Goal: Task Accomplishment & Management: Manage account settings

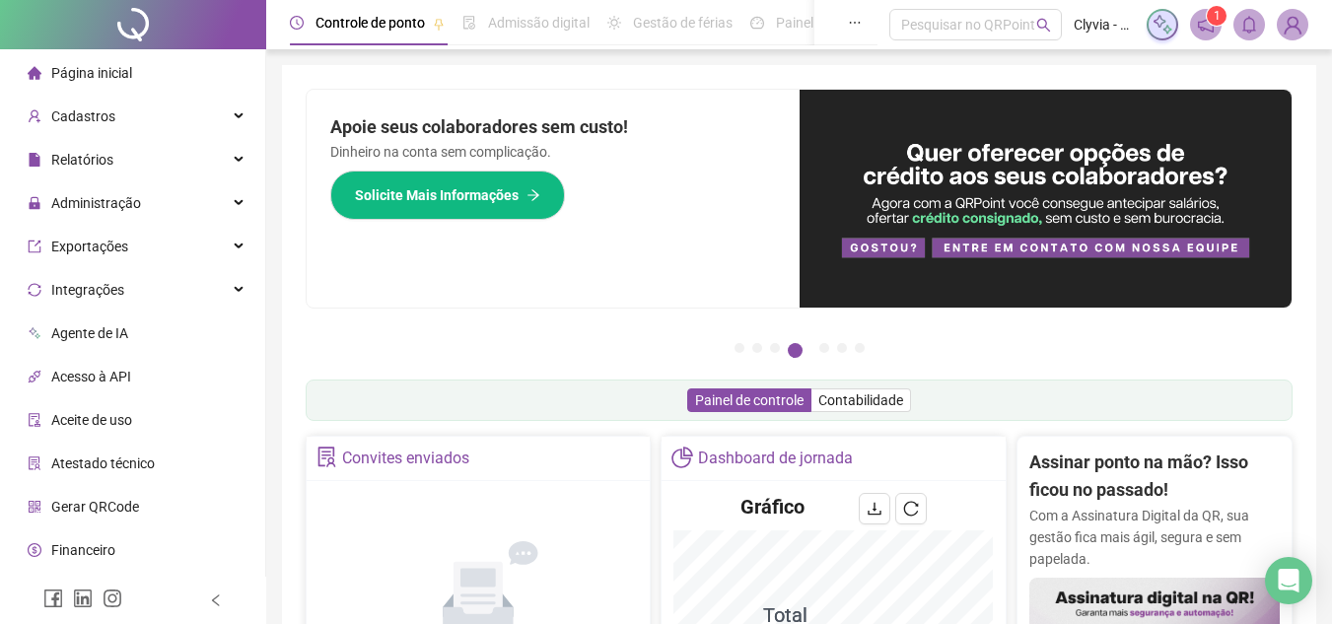
click at [1210, 31] on icon "notification" at bounding box center [1206, 25] width 16 height 16
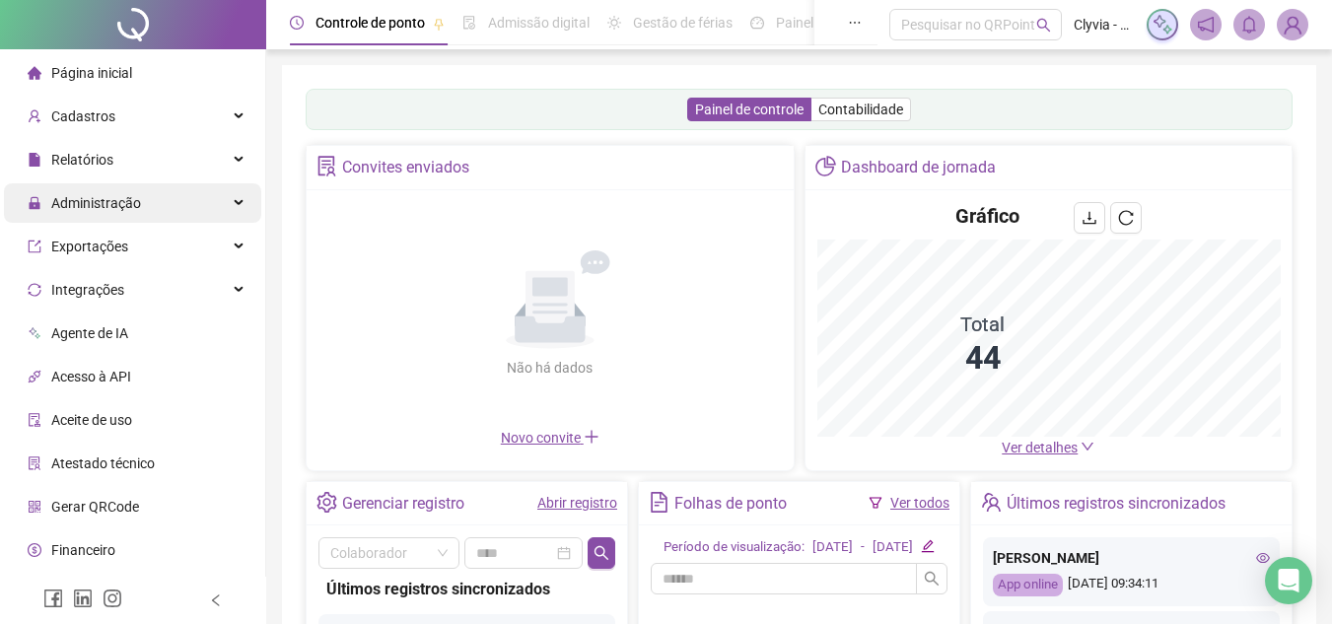
click at [113, 208] on span "Administração" at bounding box center [96, 203] width 90 height 16
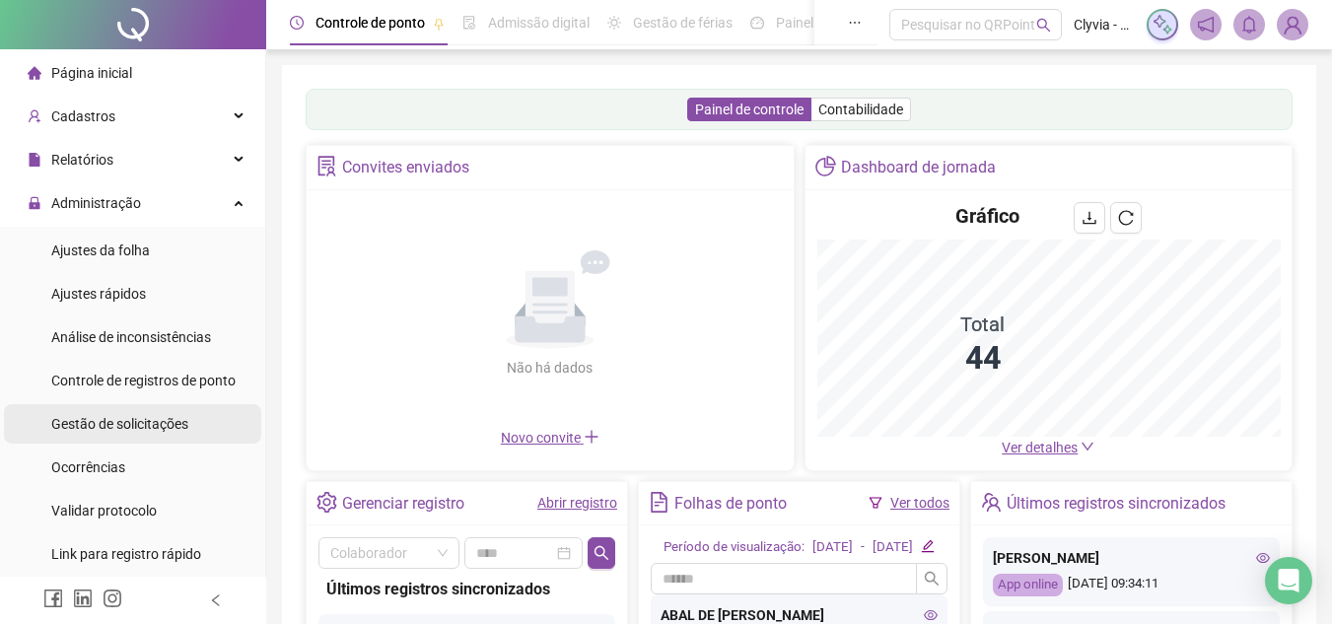
click at [127, 412] on div "Gestão de solicitações" at bounding box center [119, 423] width 137 height 39
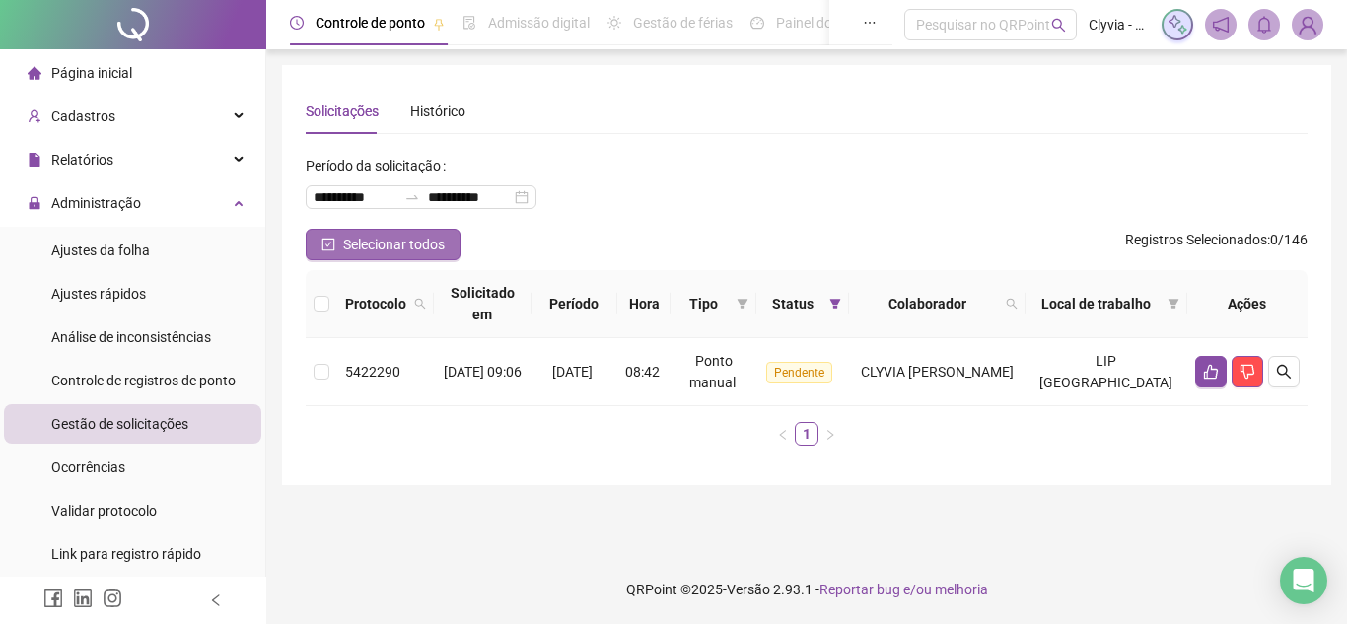
click at [356, 250] on span "Selecionar todos" at bounding box center [394, 245] width 102 height 22
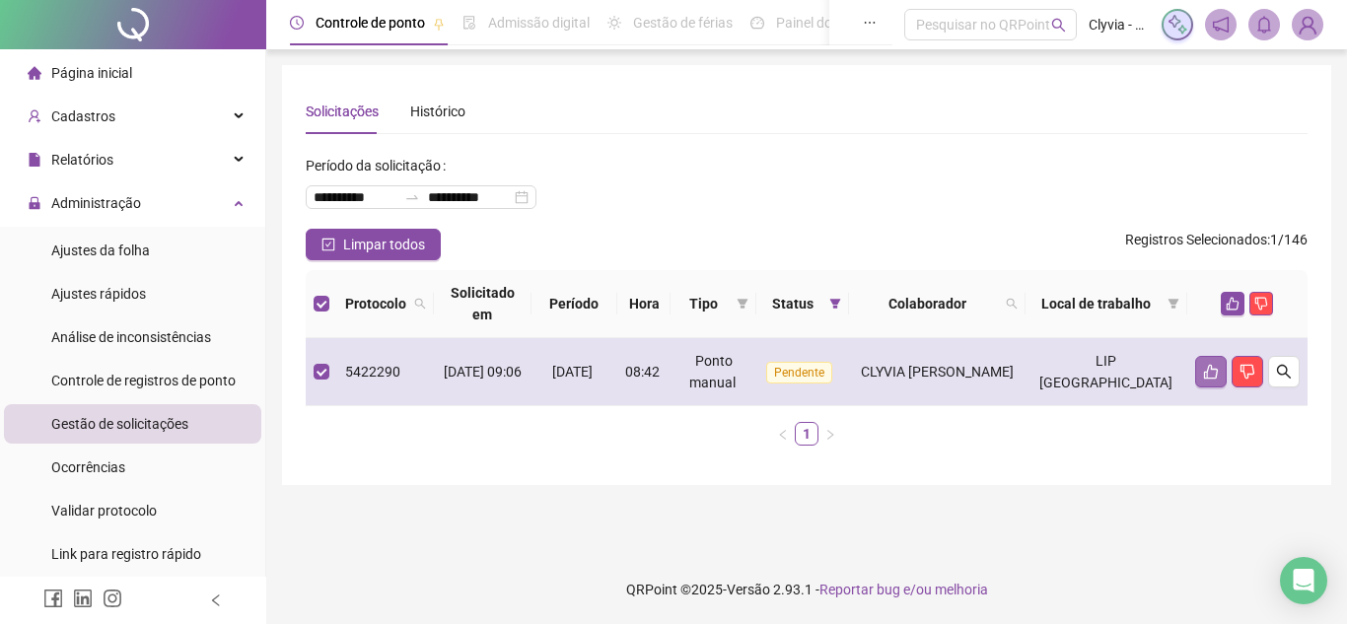
click at [1207, 379] on icon "like" at bounding box center [1211, 372] width 14 height 15
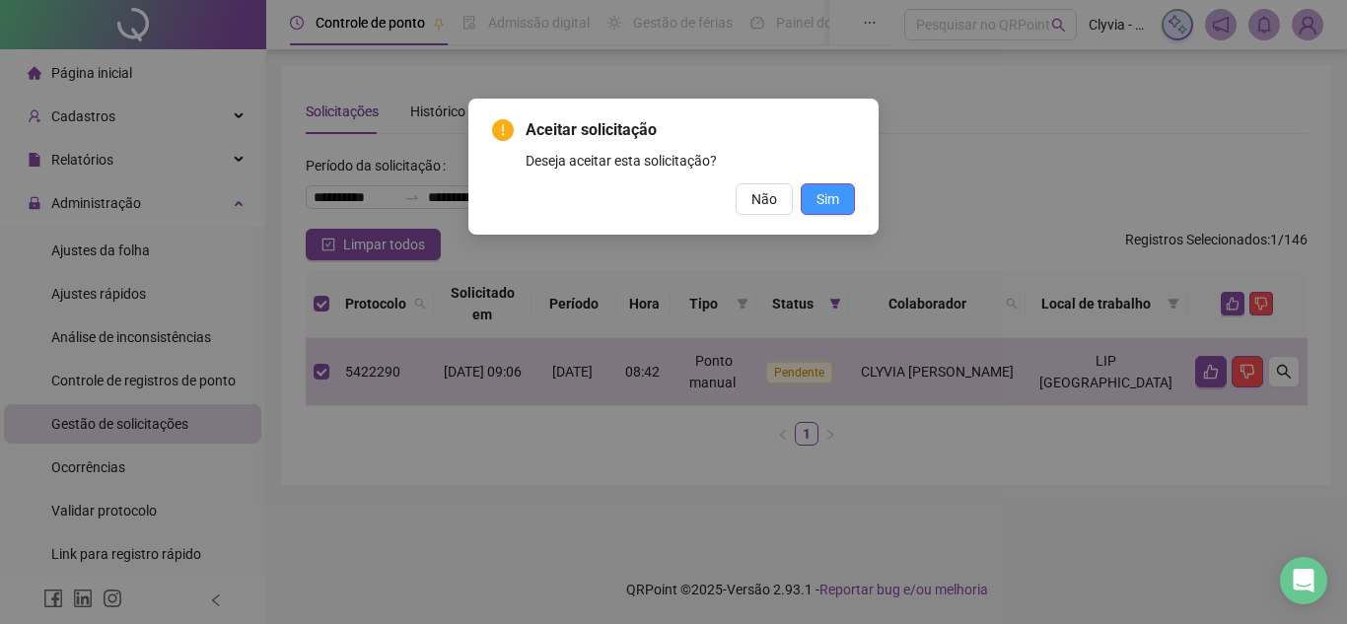
click at [824, 194] on span "Sim" at bounding box center [828, 199] width 23 height 22
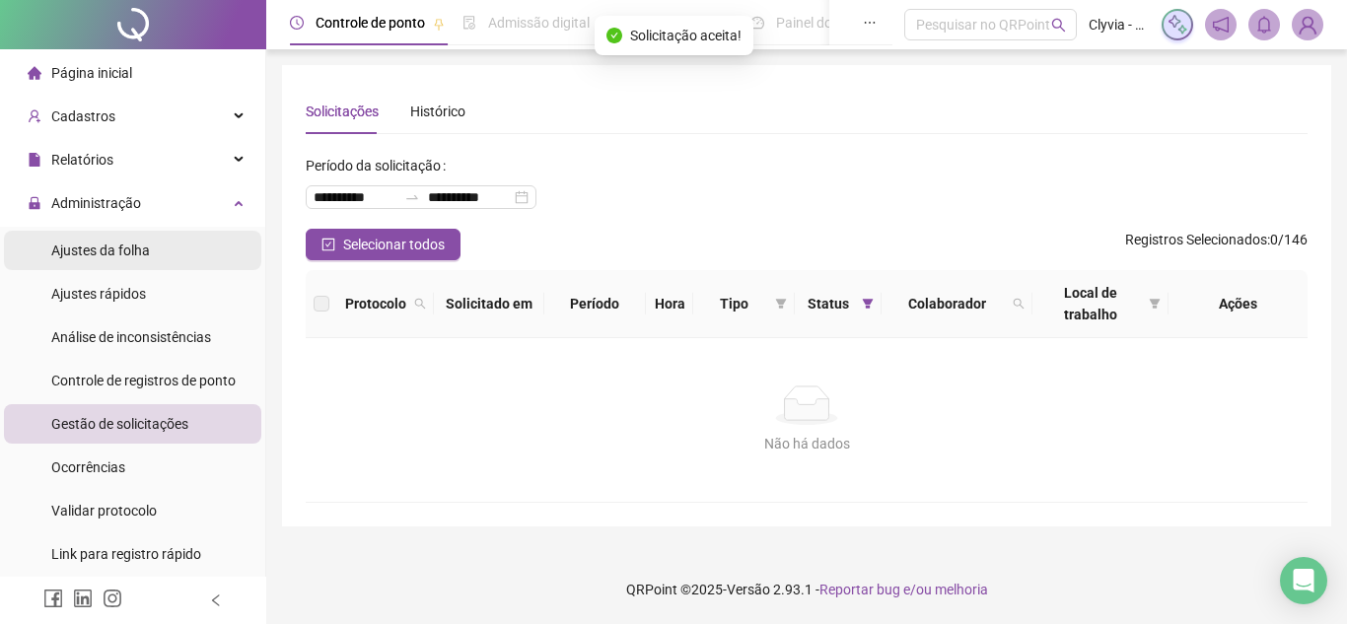
click at [101, 245] on span "Ajustes da folha" at bounding box center [100, 251] width 99 height 16
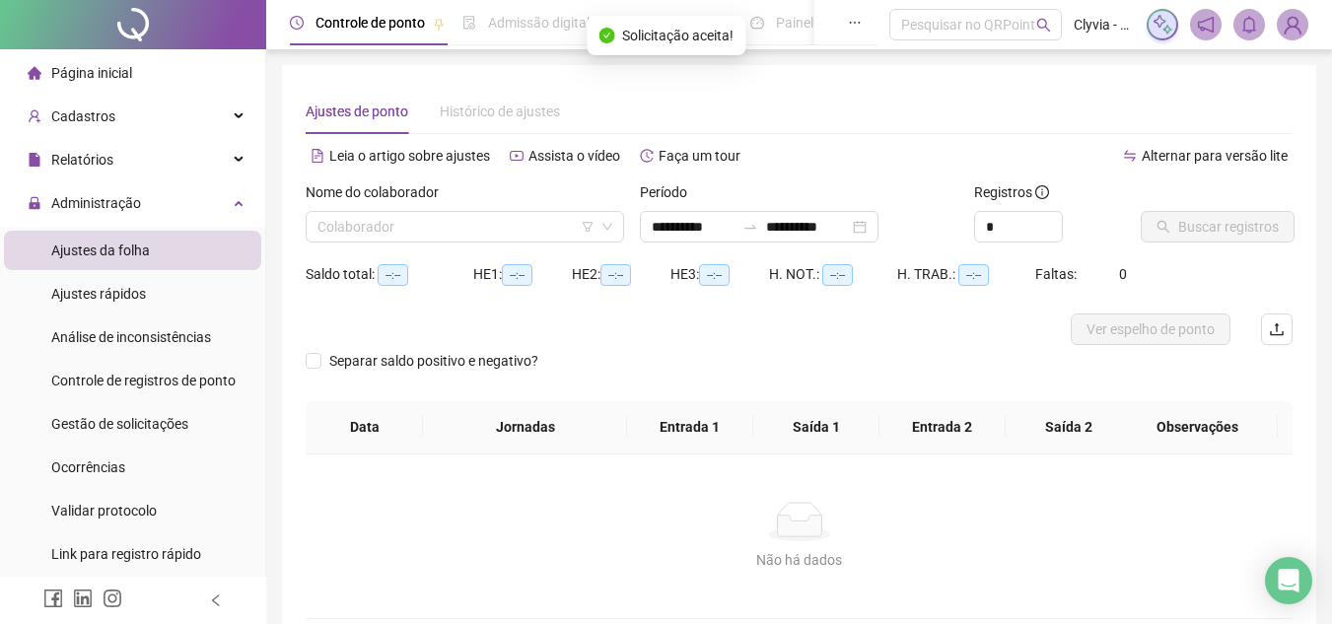
type input "**********"
click at [475, 225] on input "search" at bounding box center [456, 227] width 277 height 30
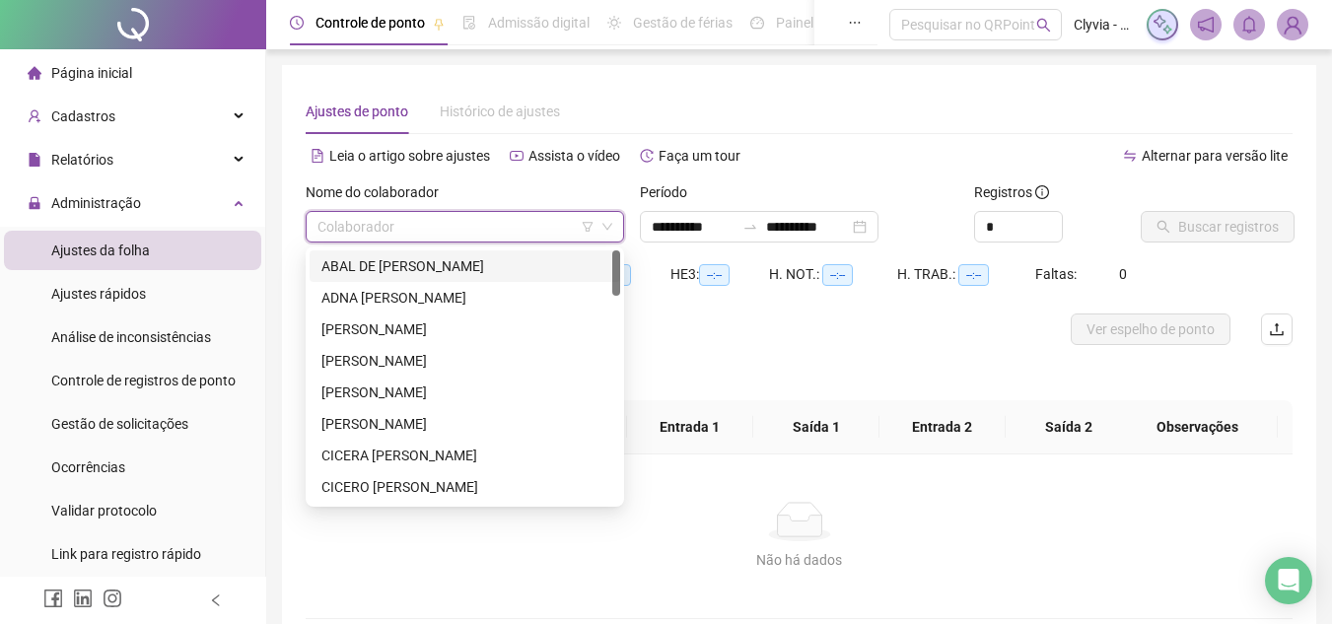
click at [586, 223] on icon "filter" at bounding box center [588, 227] width 11 height 10
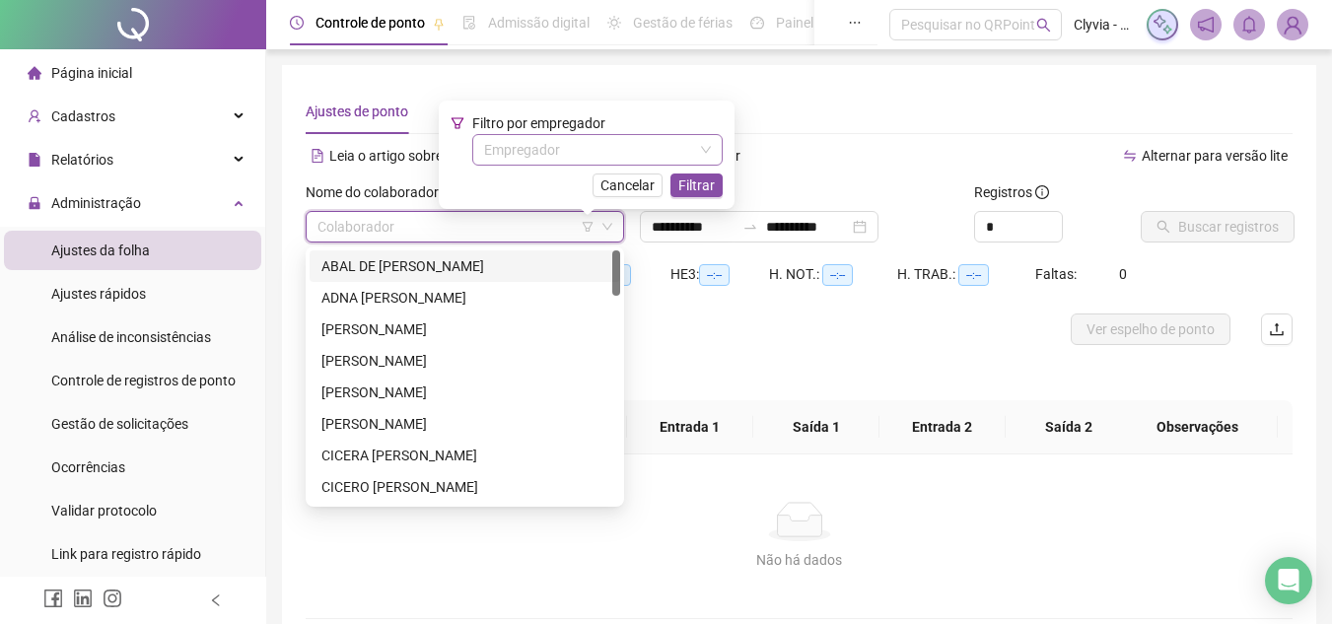
click at [591, 145] on input "search" at bounding box center [588, 150] width 209 height 30
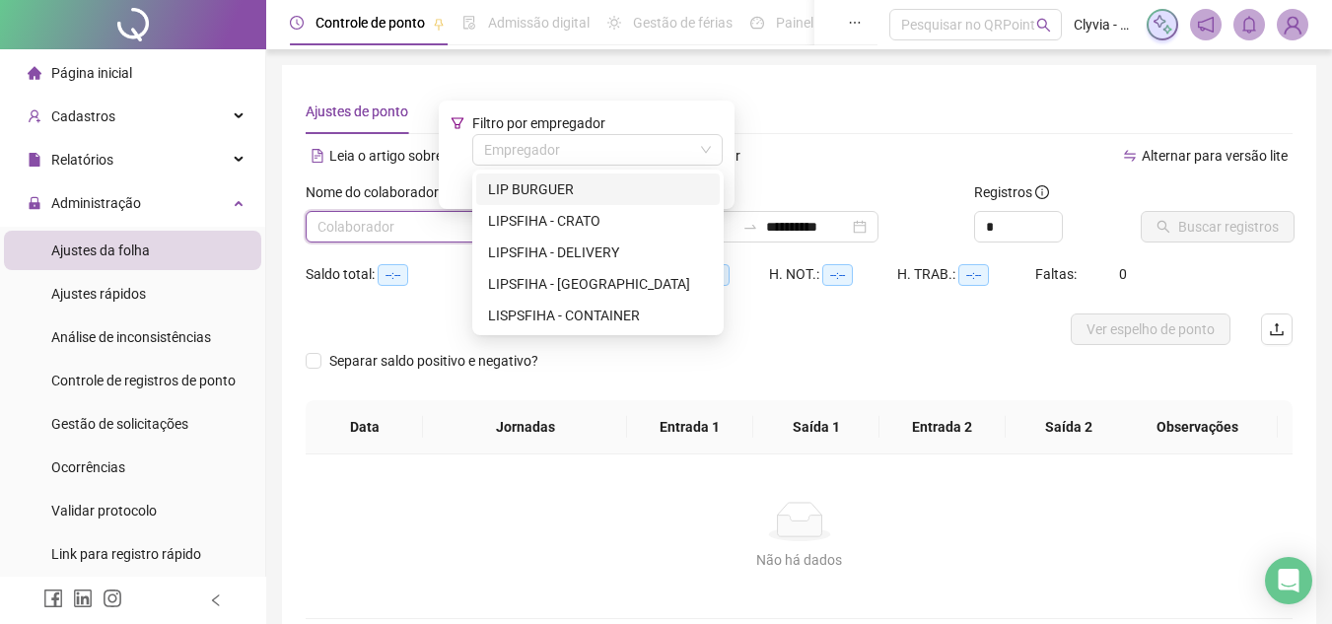
click at [580, 192] on div "LIP BURGUER" at bounding box center [598, 190] width 220 height 22
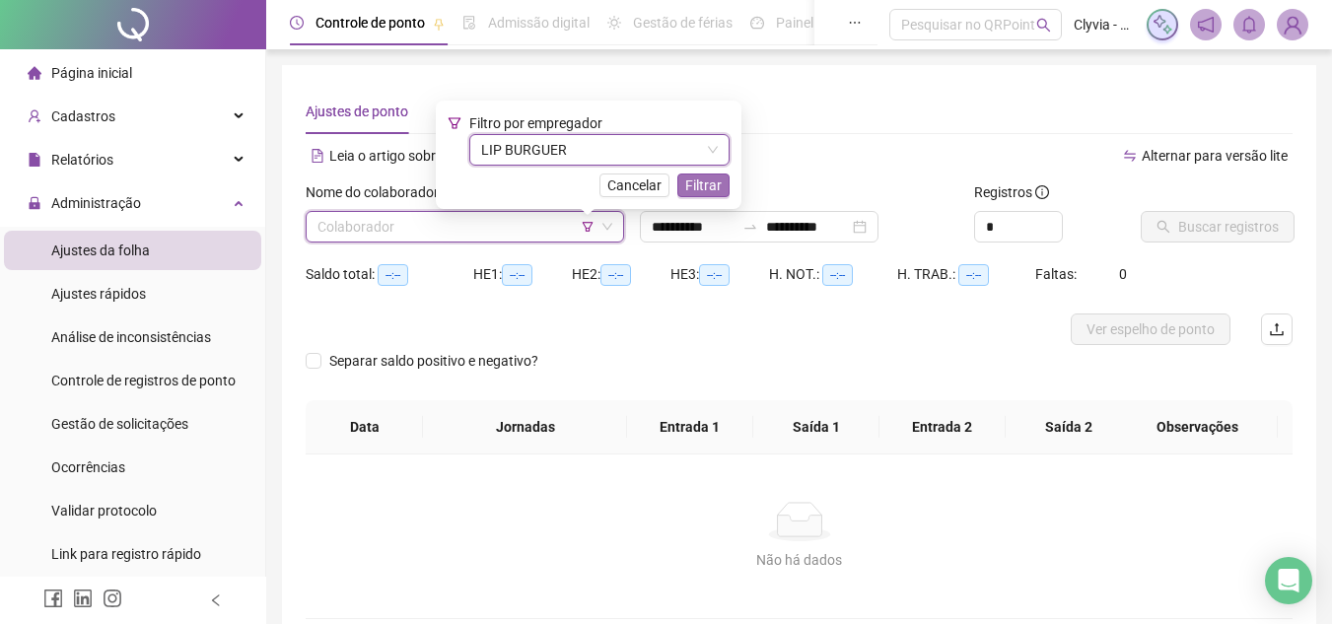
click at [708, 185] on span "Filtrar" at bounding box center [703, 186] width 36 height 22
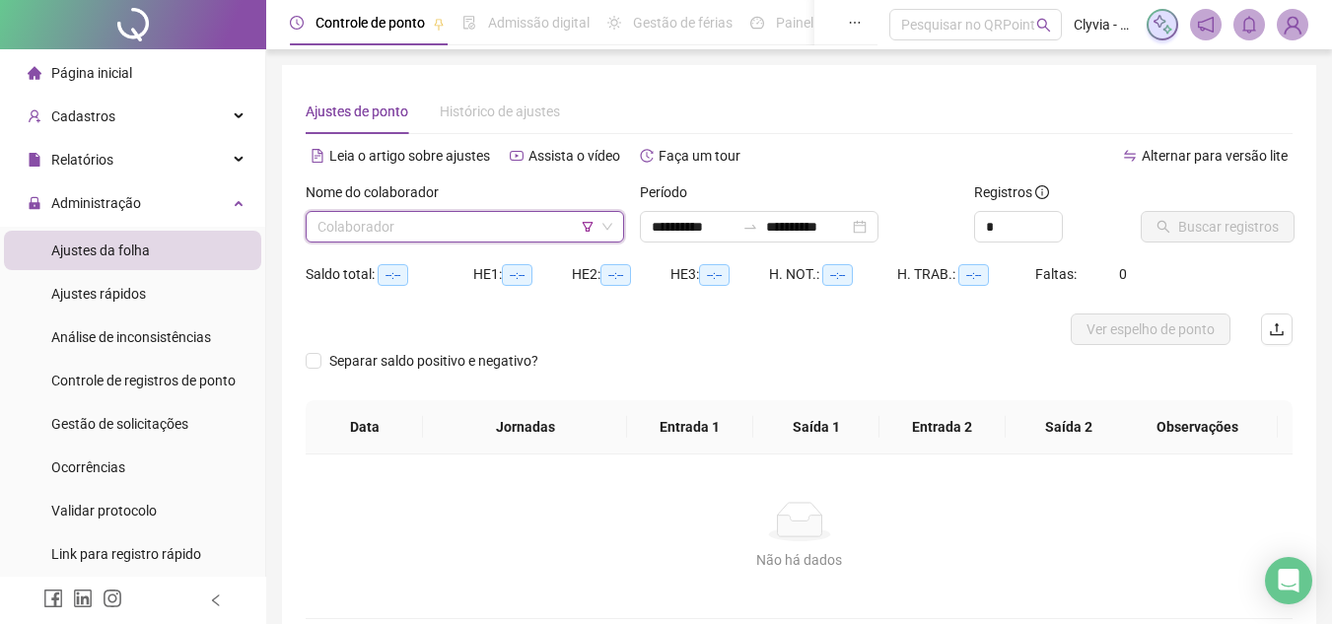
click at [510, 232] on input "search" at bounding box center [456, 227] width 277 height 30
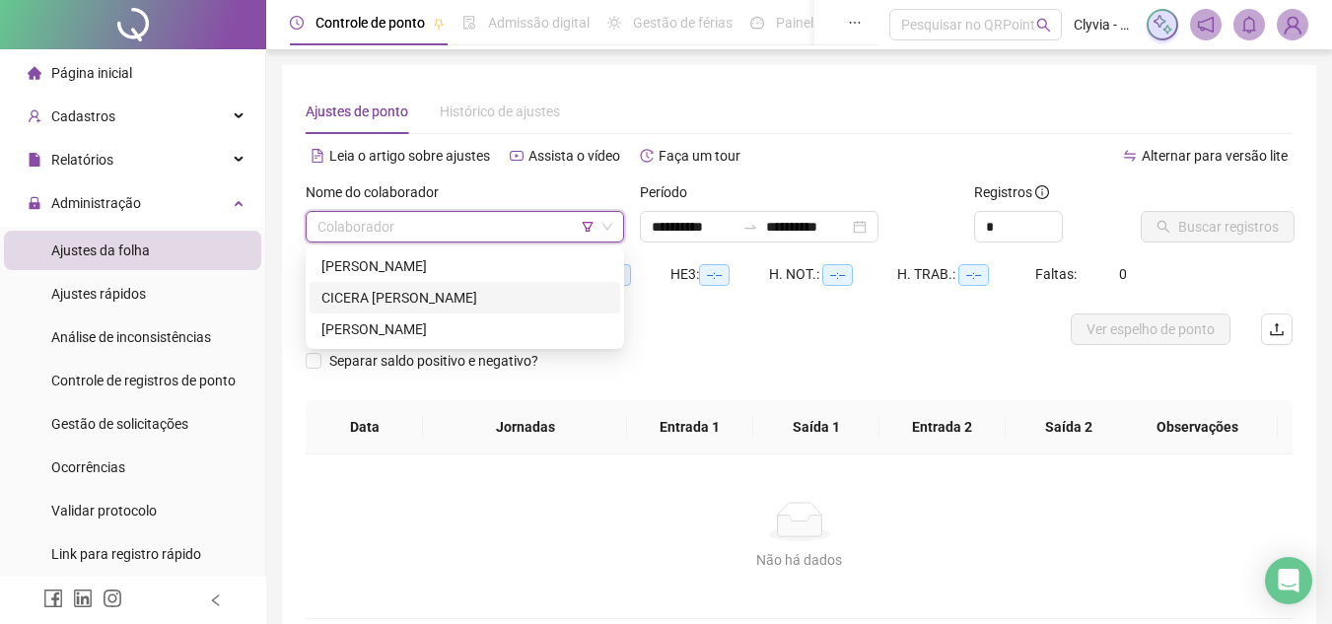
click at [462, 297] on div "CICERA [PERSON_NAME]" at bounding box center [465, 298] width 287 height 22
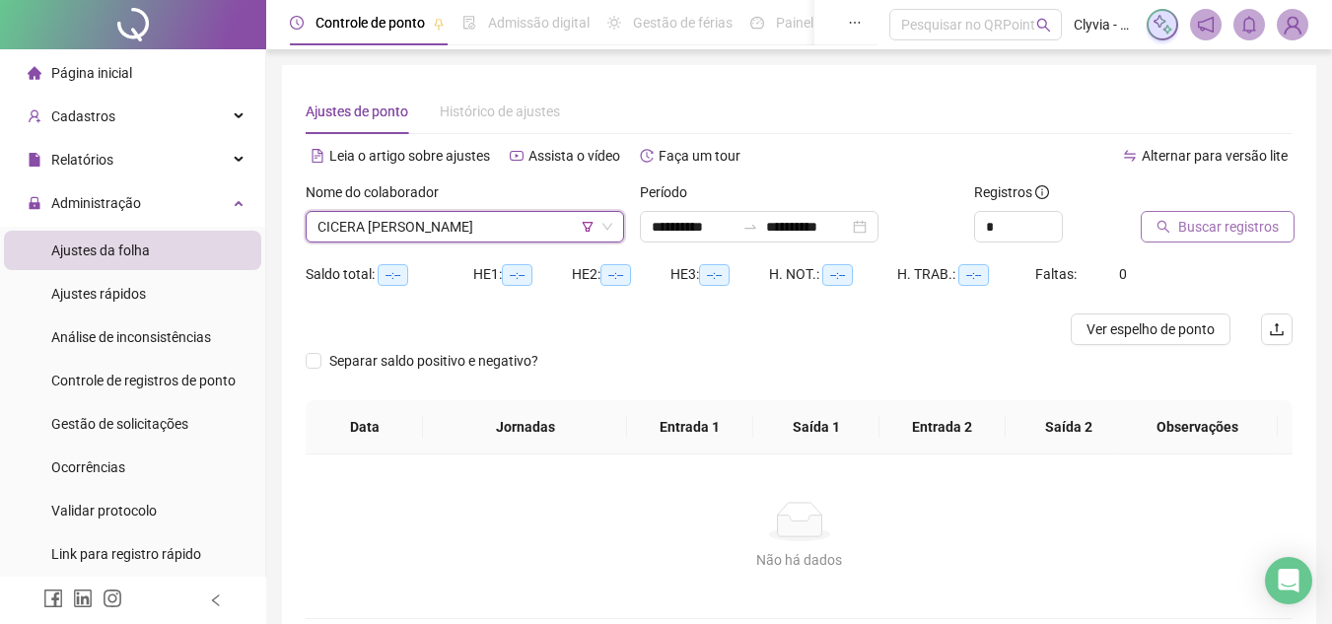
click at [1179, 237] on span "Buscar registros" at bounding box center [1229, 227] width 101 height 22
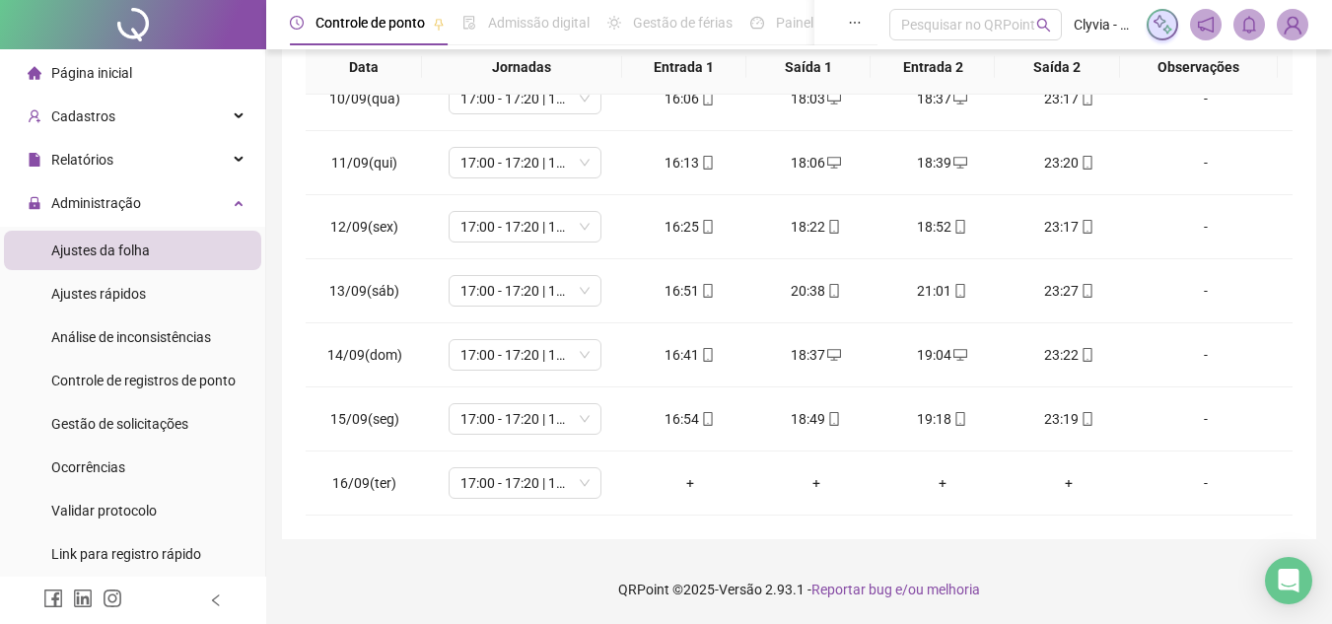
scroll to position [88, 0]
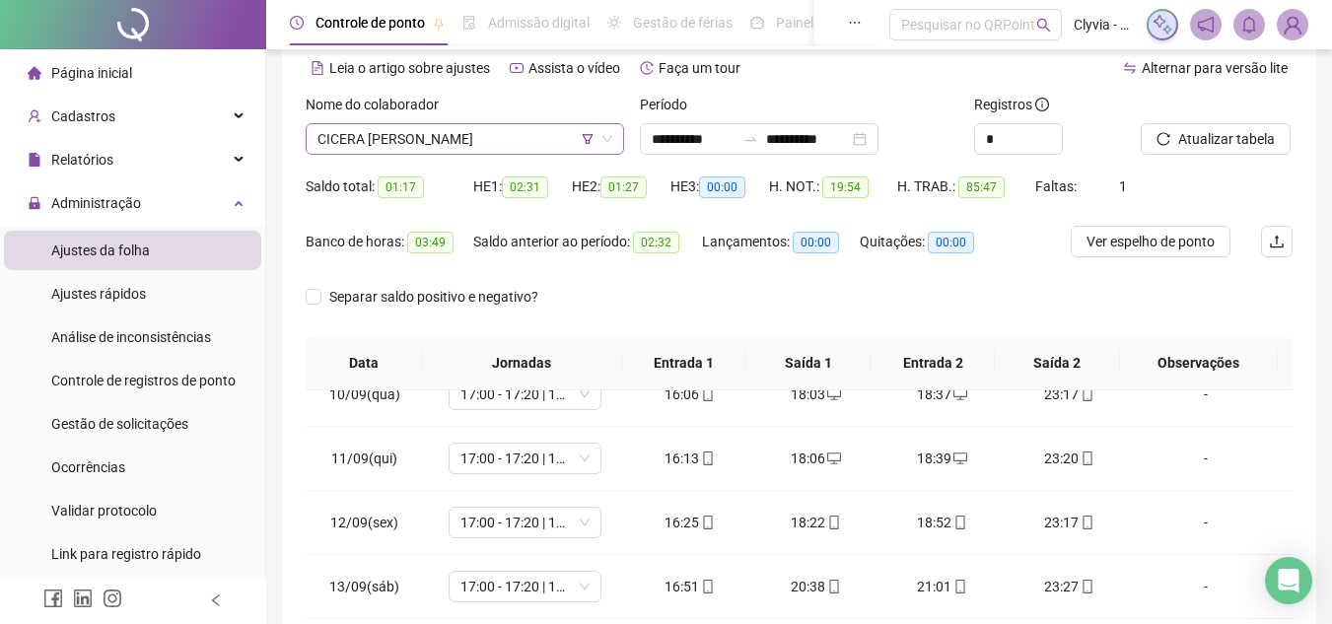
click at [473, 134] on span "CICERA [PERSON_NAME]" at bounding box center [465, 139] width 295 height 30
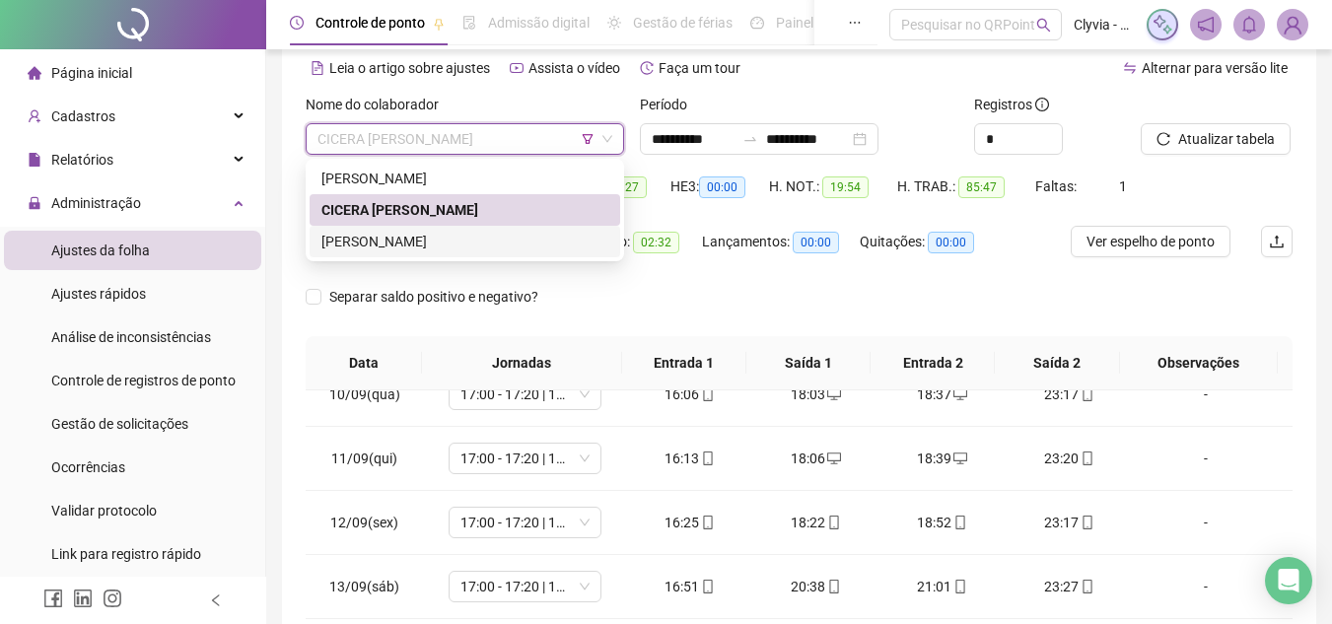
click at [450, 232] on div "[PERSON_NAME]" at bounding box center [465, 242] width 287 height 22
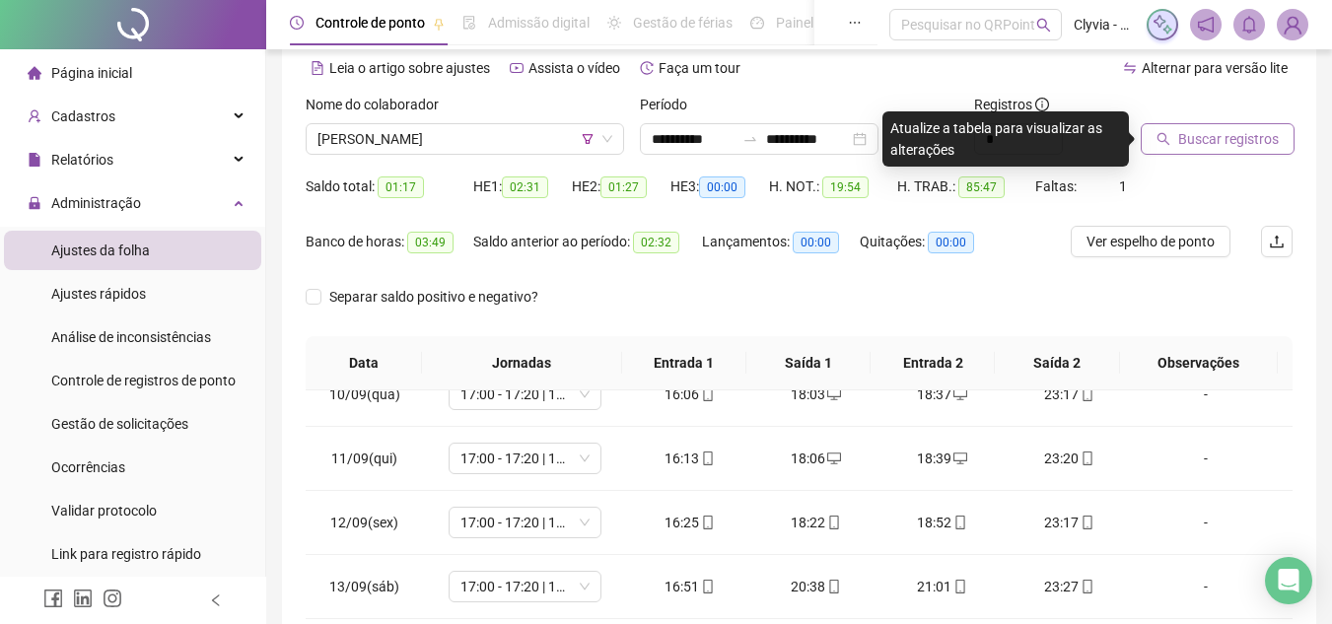
click at [1273, 152] on button "Buscar registros" at bounding box center [1218, 139] width 154 height 32
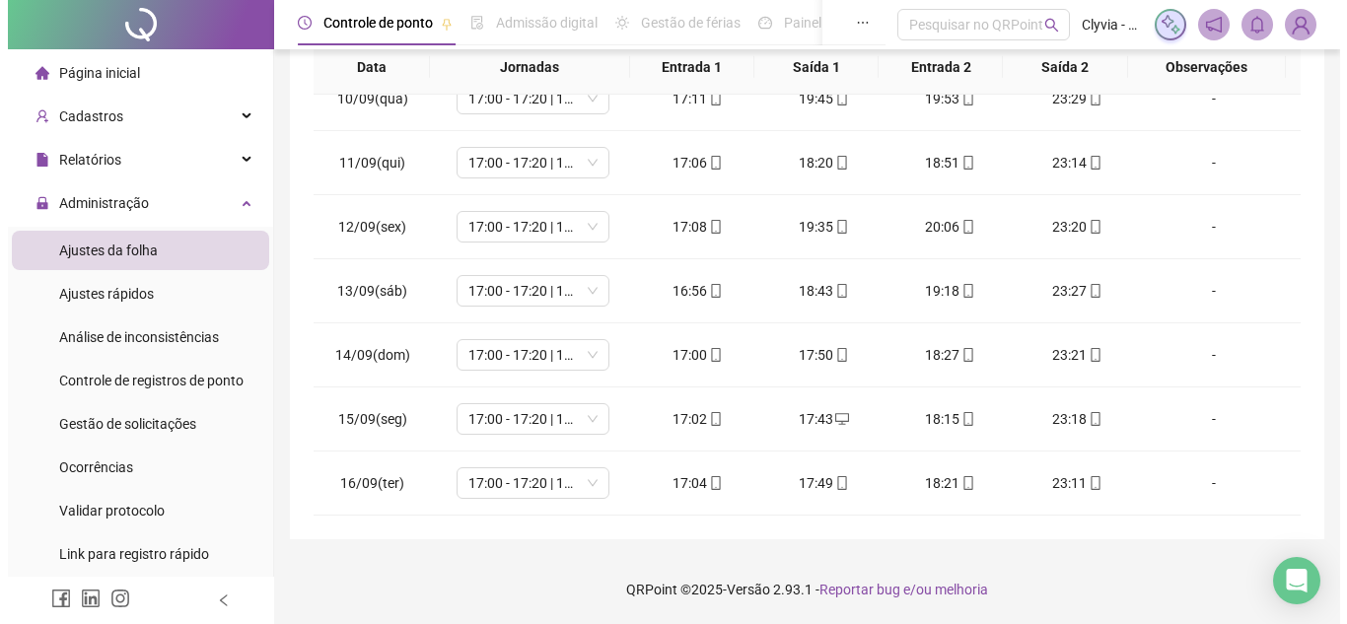
scroll to position [0, 0]
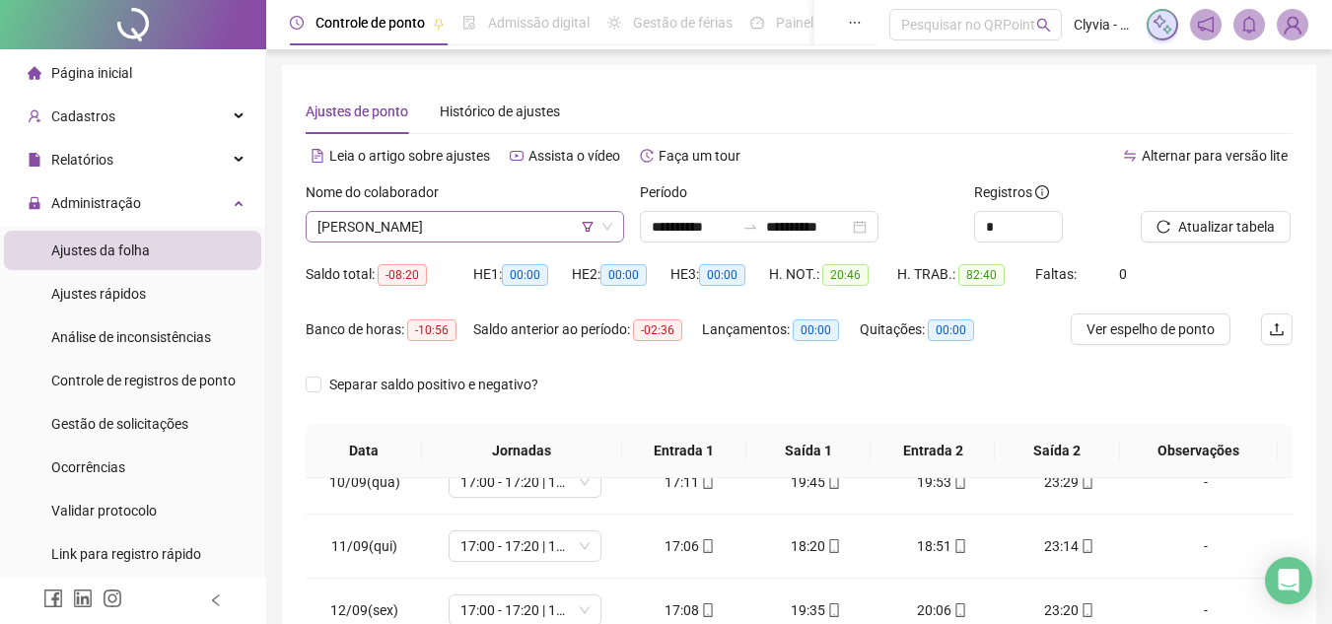
click at [540, 226] on span "[PERSON_NAME]" at bounding box center [465, 227] width 295 height 30
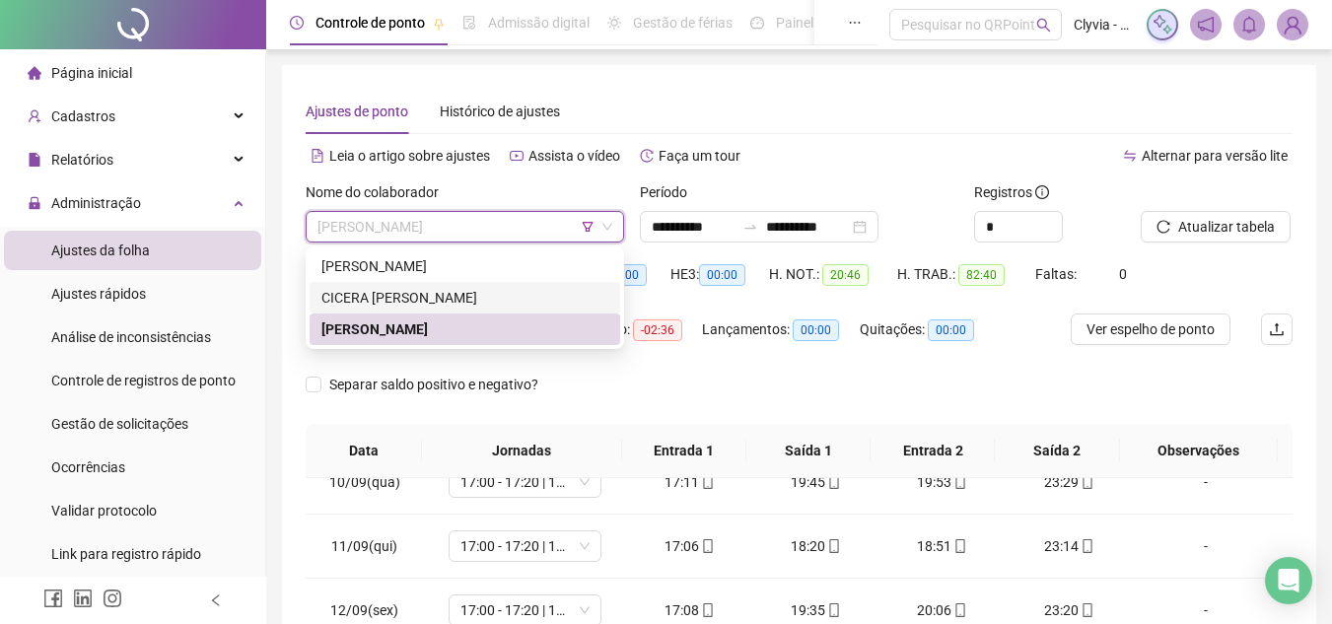
click at [422, 303] on div "CICERA [PERSON_NAME]" at bounding box center [465, 298] width 287 height 22
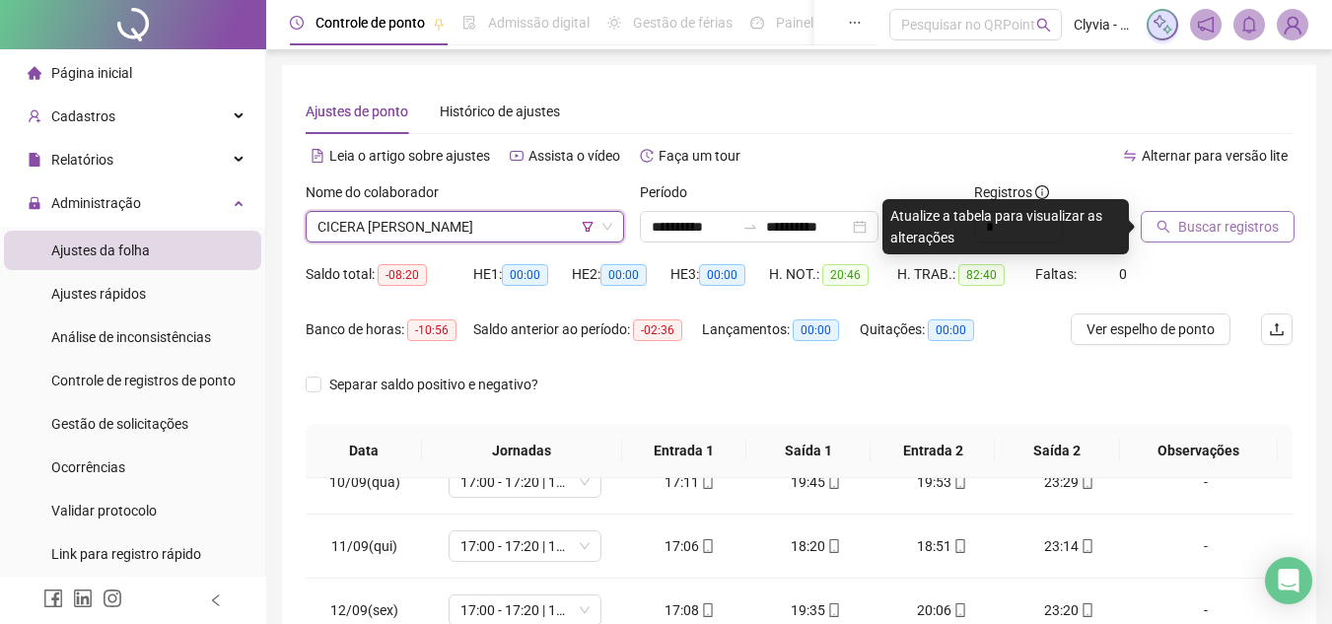
click at [1268, 235] on span "Buscar registros" at bounding box center [1229, 227] width 101 height 22
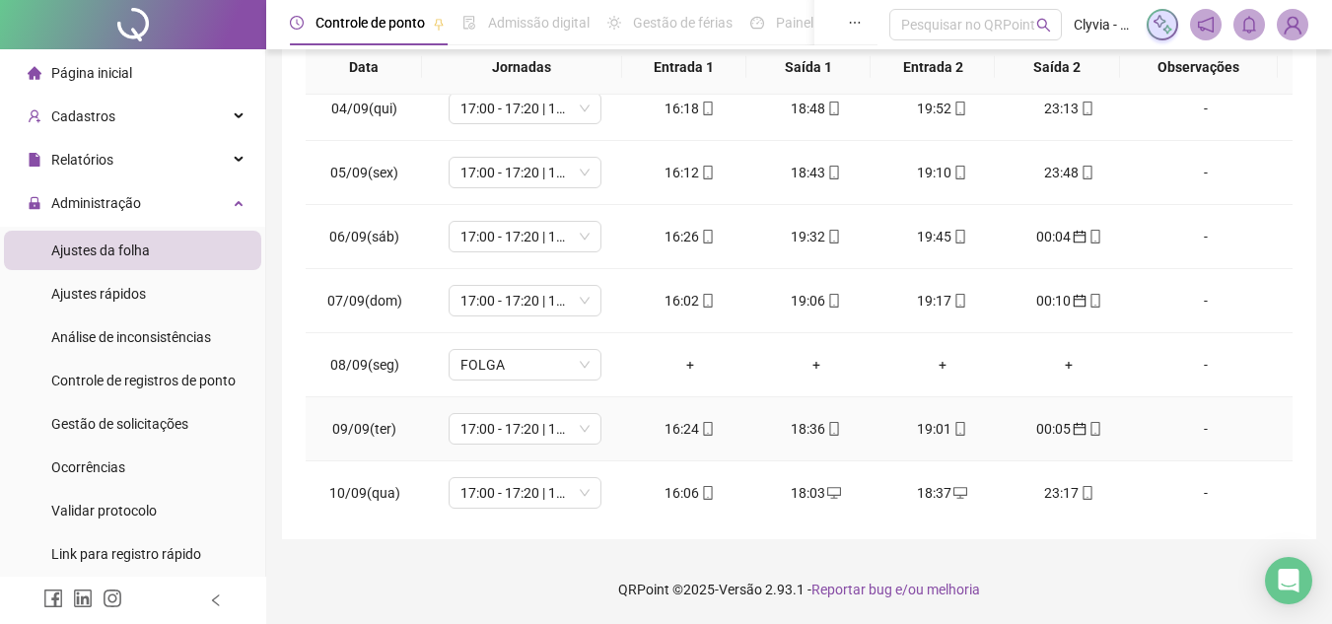
scroll to position [605, 0]
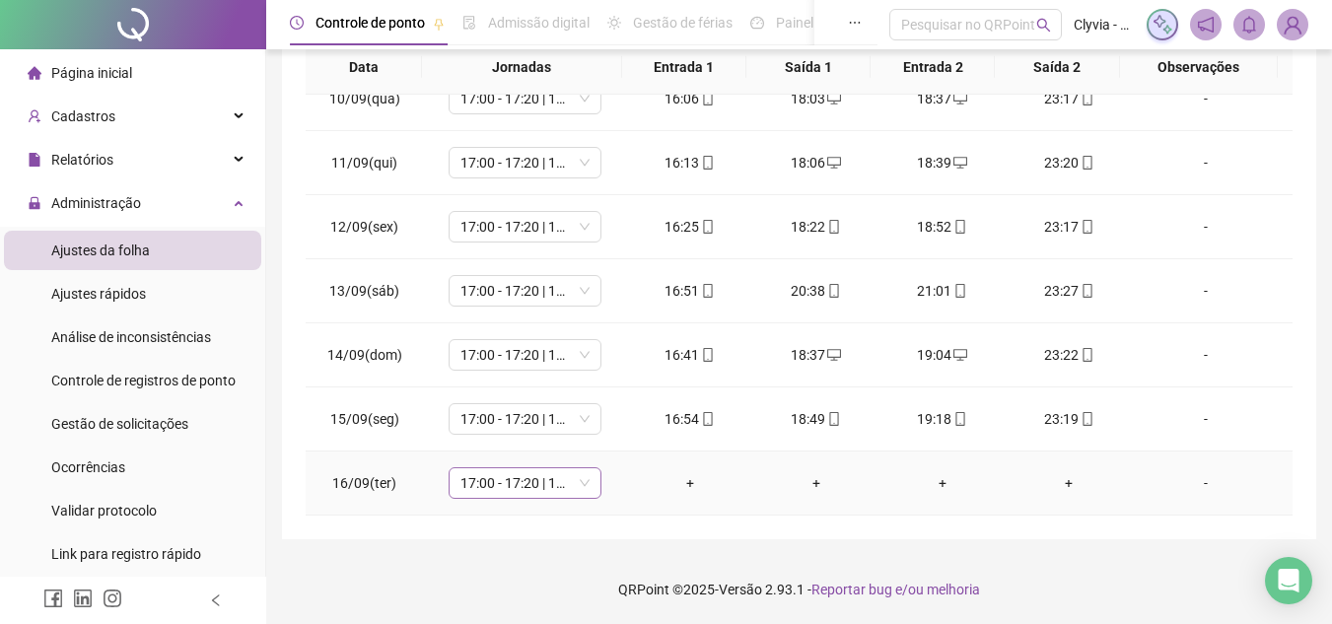
click at [509, 485] on span "17:00 - 17:20 | 17:50 - 00:00" at bounding box center [525, 483] width 129 height 30
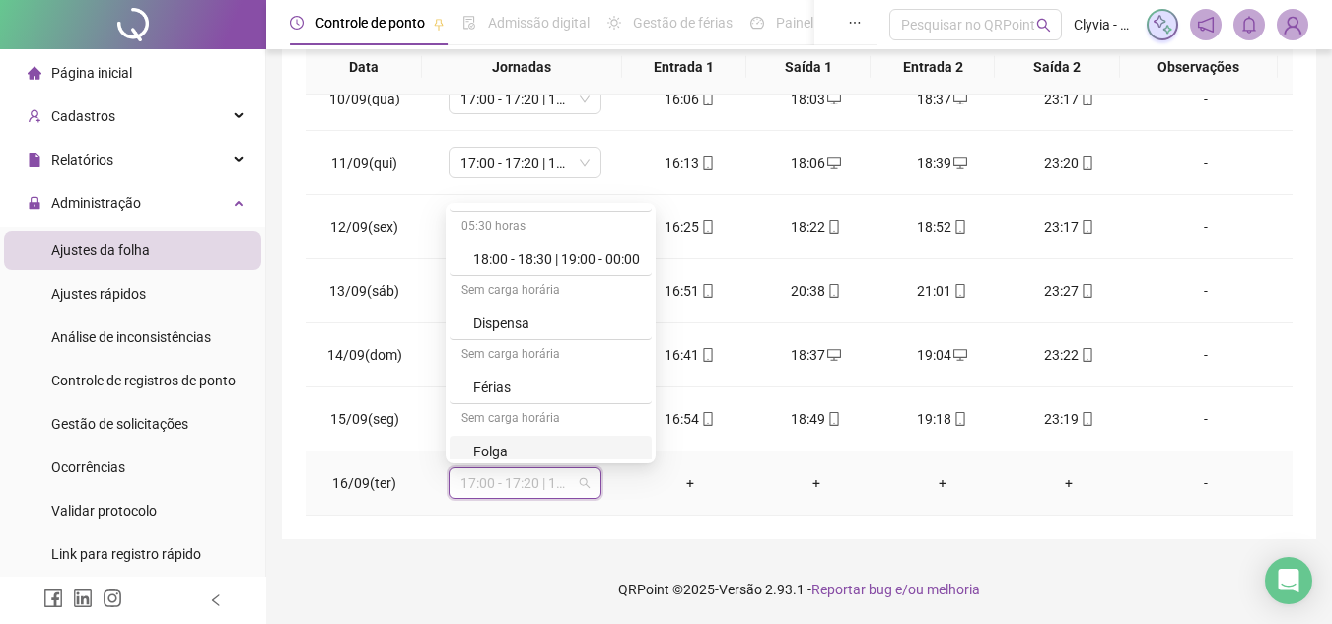
scroll to position [1184, 0]
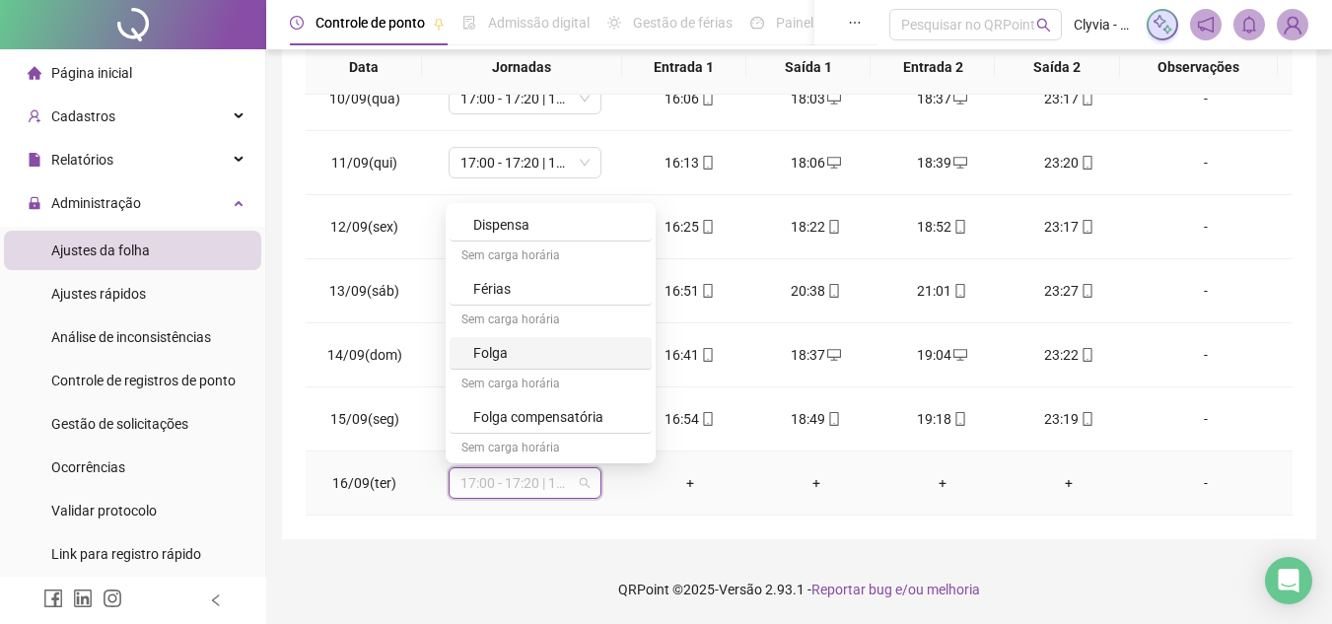
click at [576, 361] on div "Folga" at bounding box center [556, 353] width 167 height 22
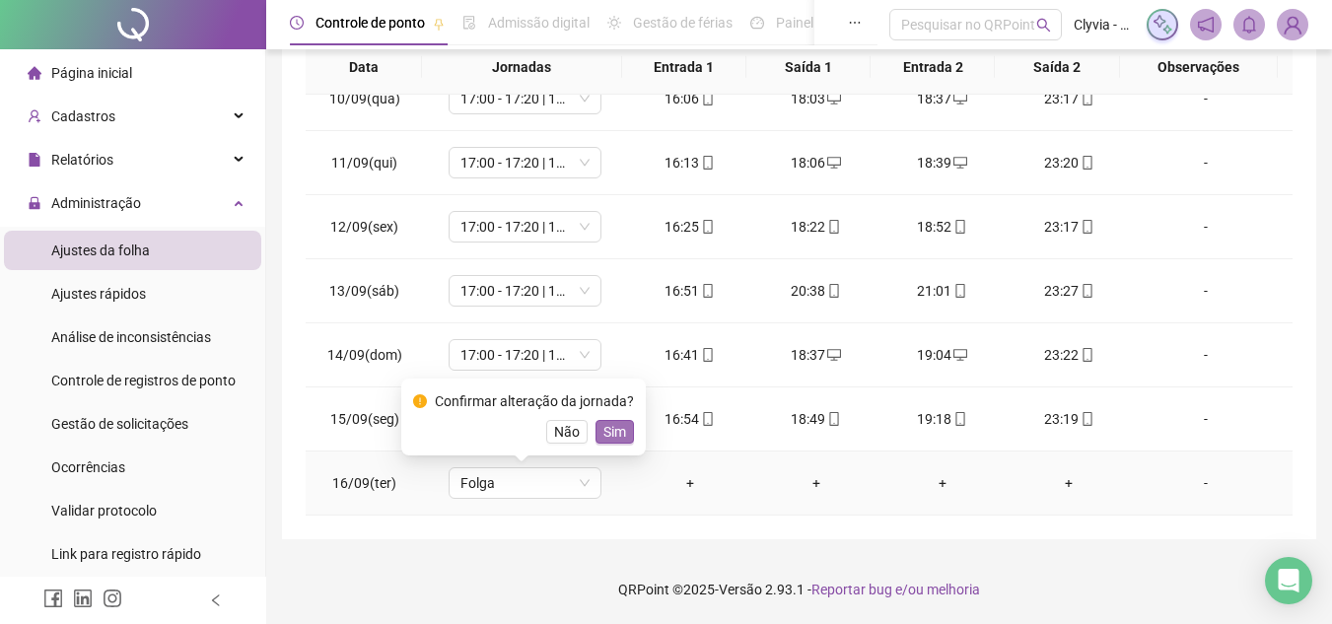
click at [614, 427] on span "Sim" at bounding box center [615, 432] width 23 height 22
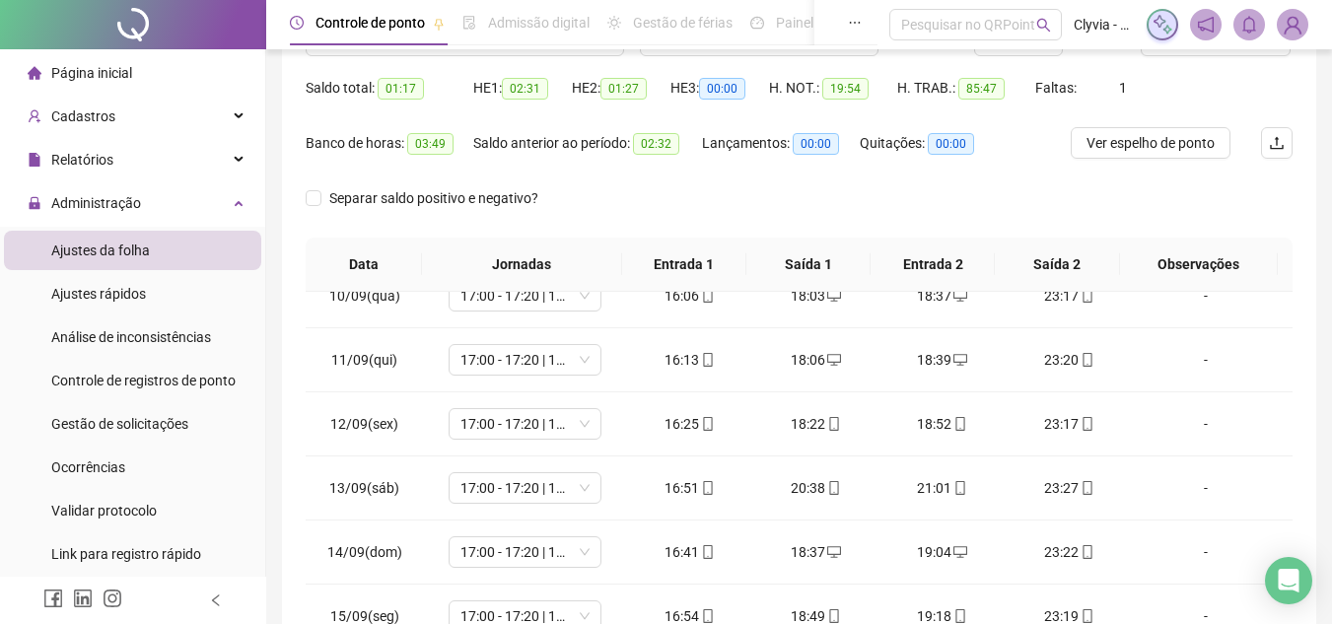
scroll to position [88, 0]
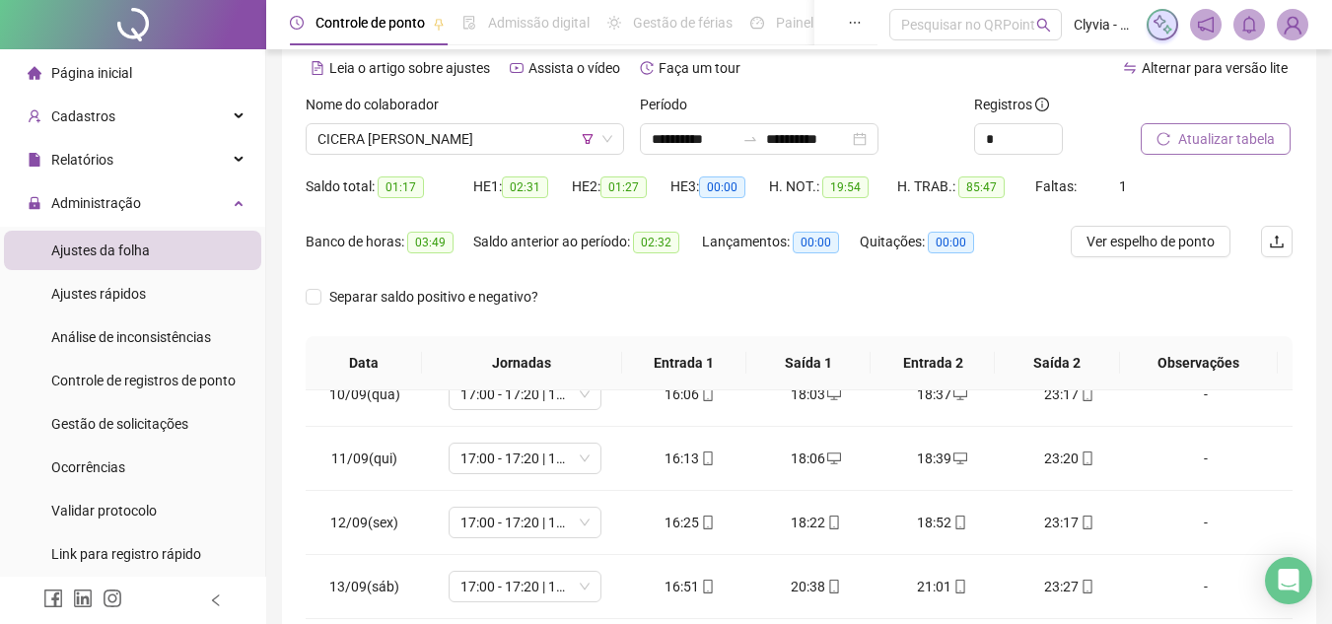
click at [1217, 136] on span "Atualizar tabela" at bounding box center [1227, 139] width 97 height 22
click at [479, 147] on span "CICERA [PERSON_NAME]" at bounding box center [465, 139] width 295 height 30
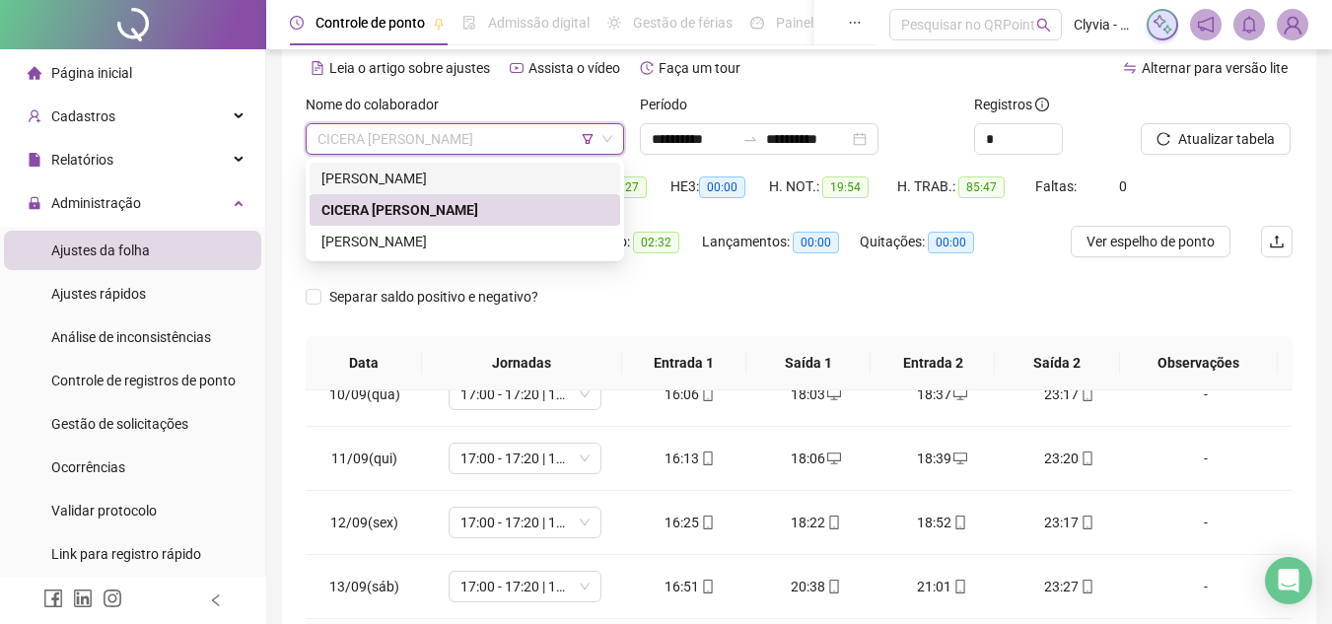
click at [584, 136] on icon "filter" at bounding box center [588, 139] width 11 height 10
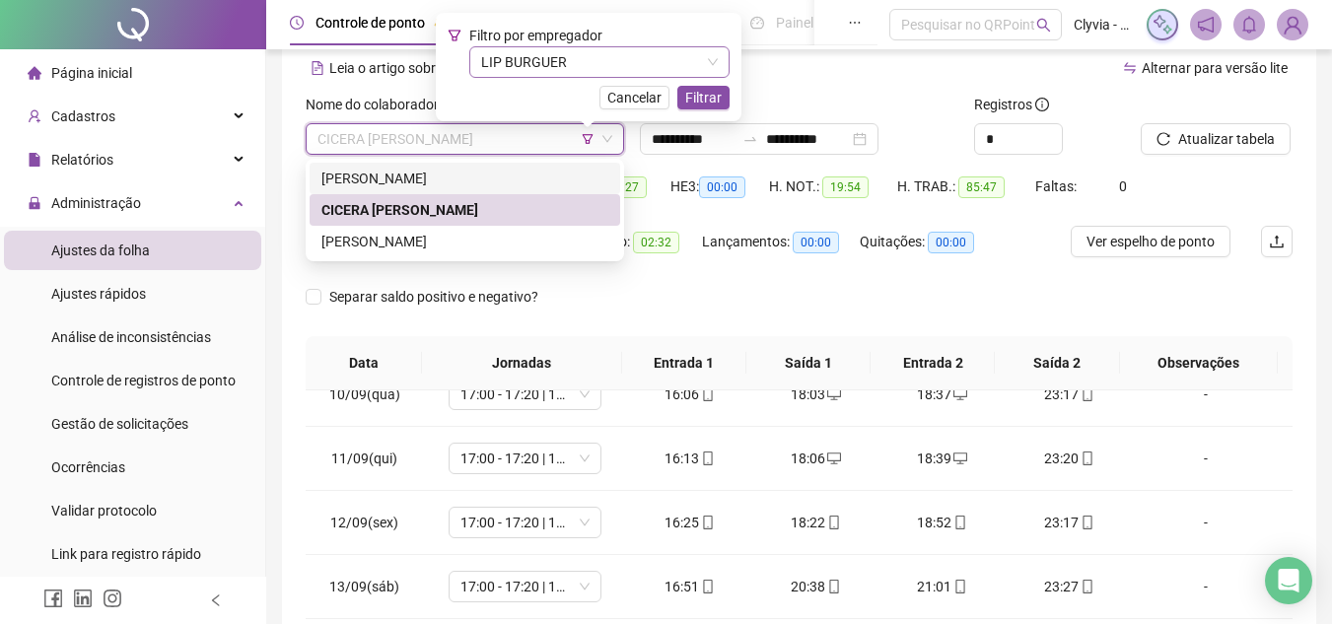
click at [586, 62] on span "LIP BURGUER" at bounding box center [599, 62] width 237 height 30
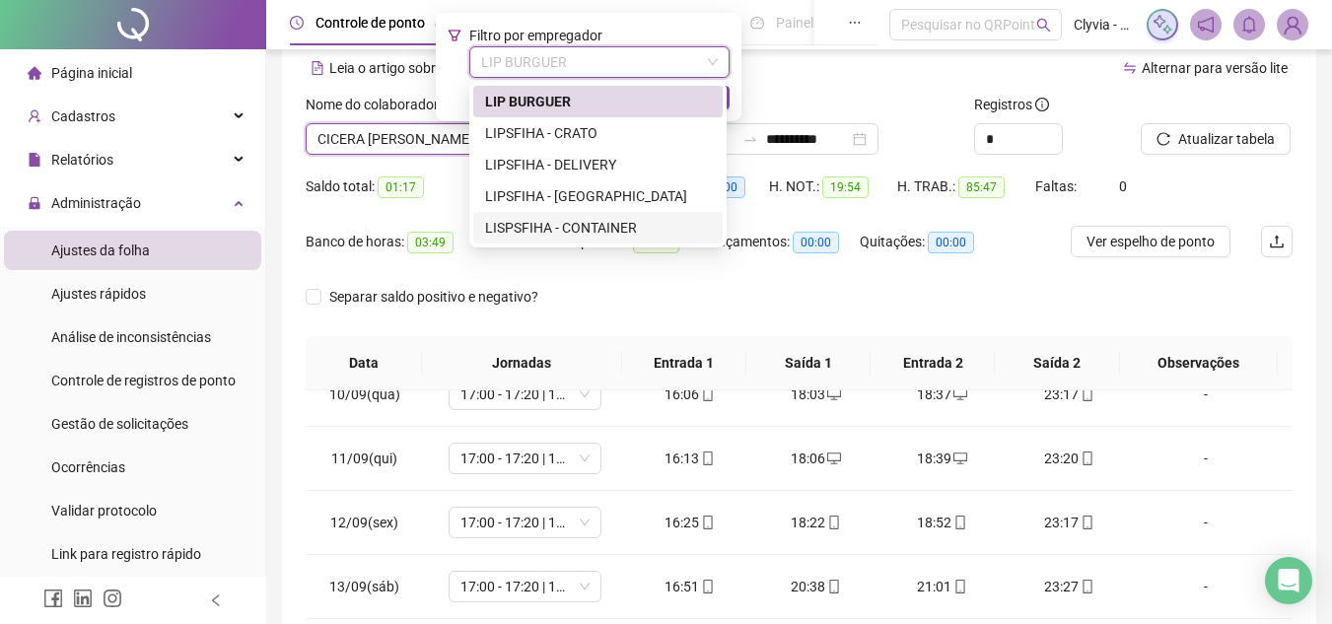
click at [585, 228] on div "LISPSFIHA - CONTAINER" at bounding box center [598, 228] width 226 height 22
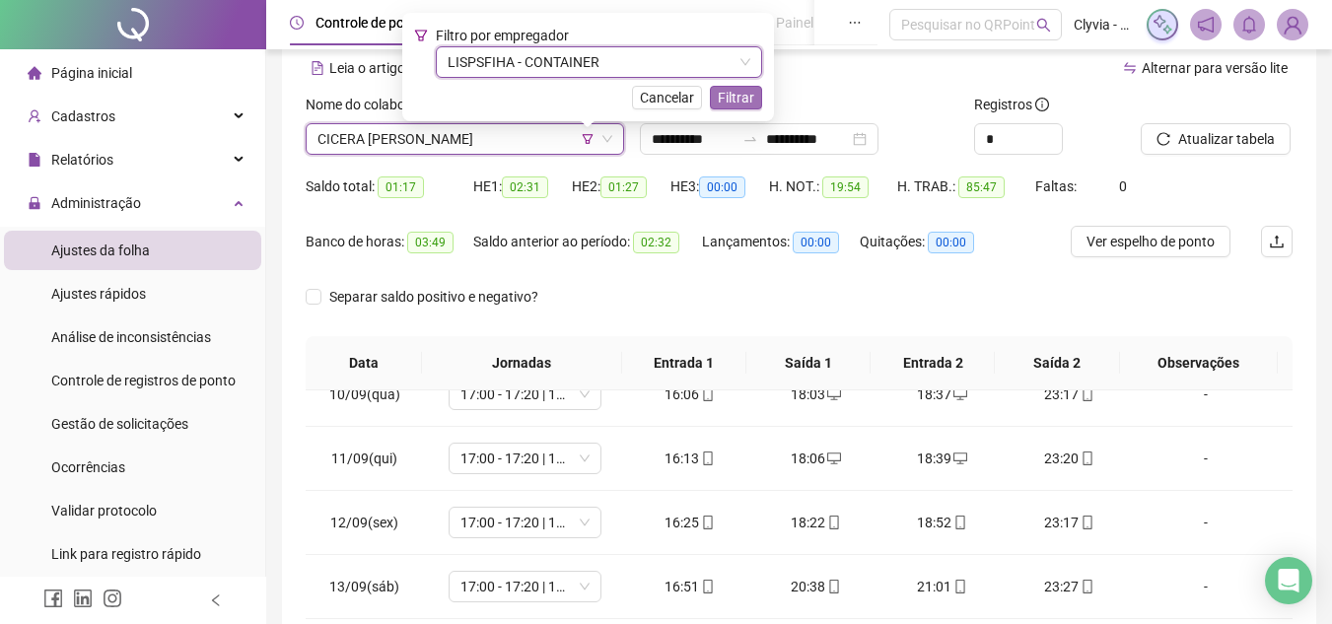
click at [752, 99] on span "Filtrar" at bounding box center [736, 98] width 36 height 22
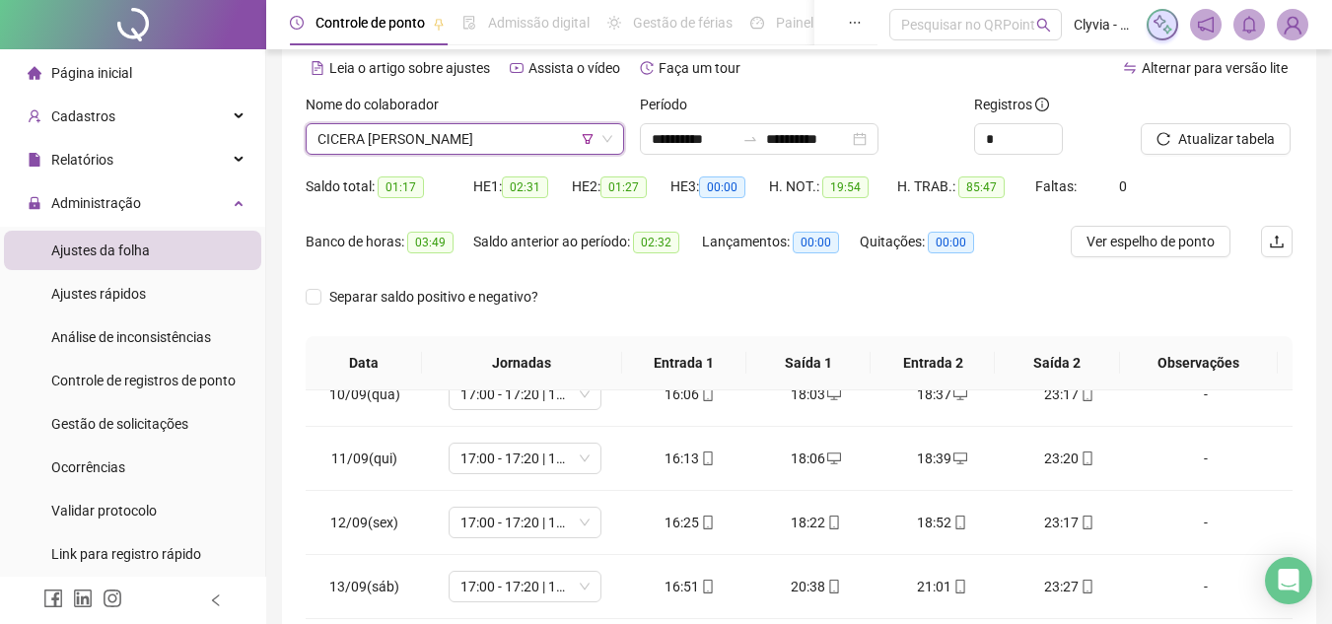
click at [544, 125] on span "CICERA [PERSON_NAME]" at bounding box center [465, 139] width 295 height 30
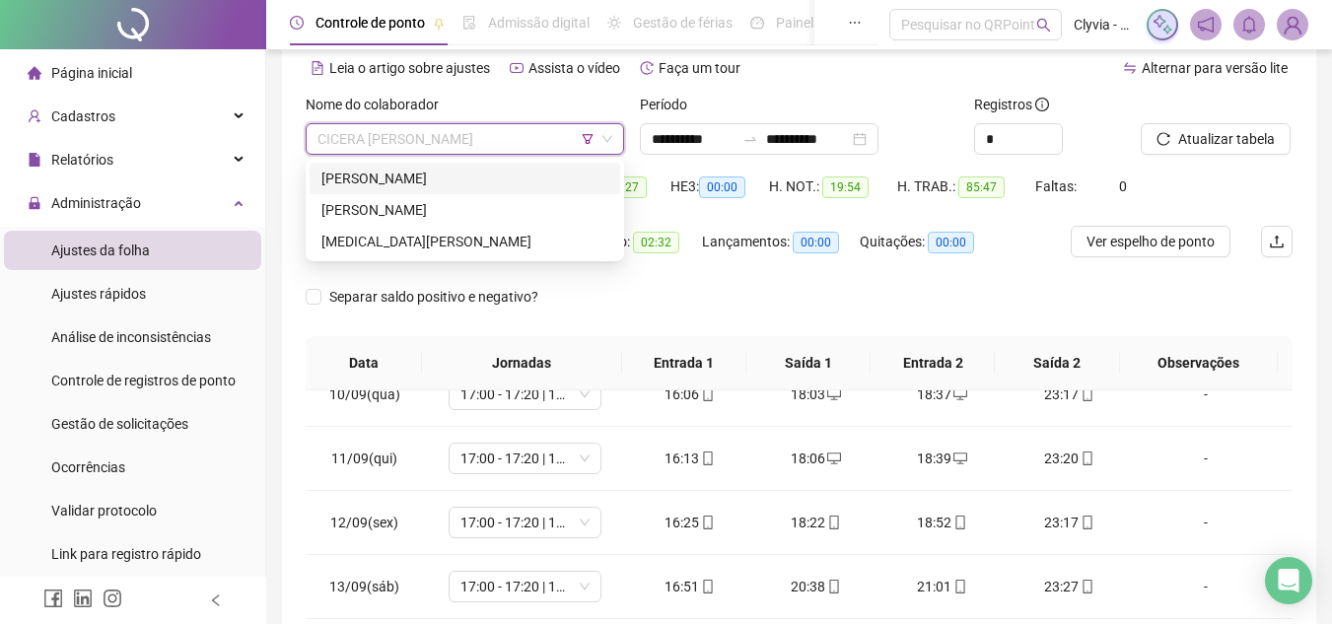
click at [476, 179] on div "JOÃO MARCELLO LAVAREDA FREITAS" at bounding box center [465, 179] width 287 height 22
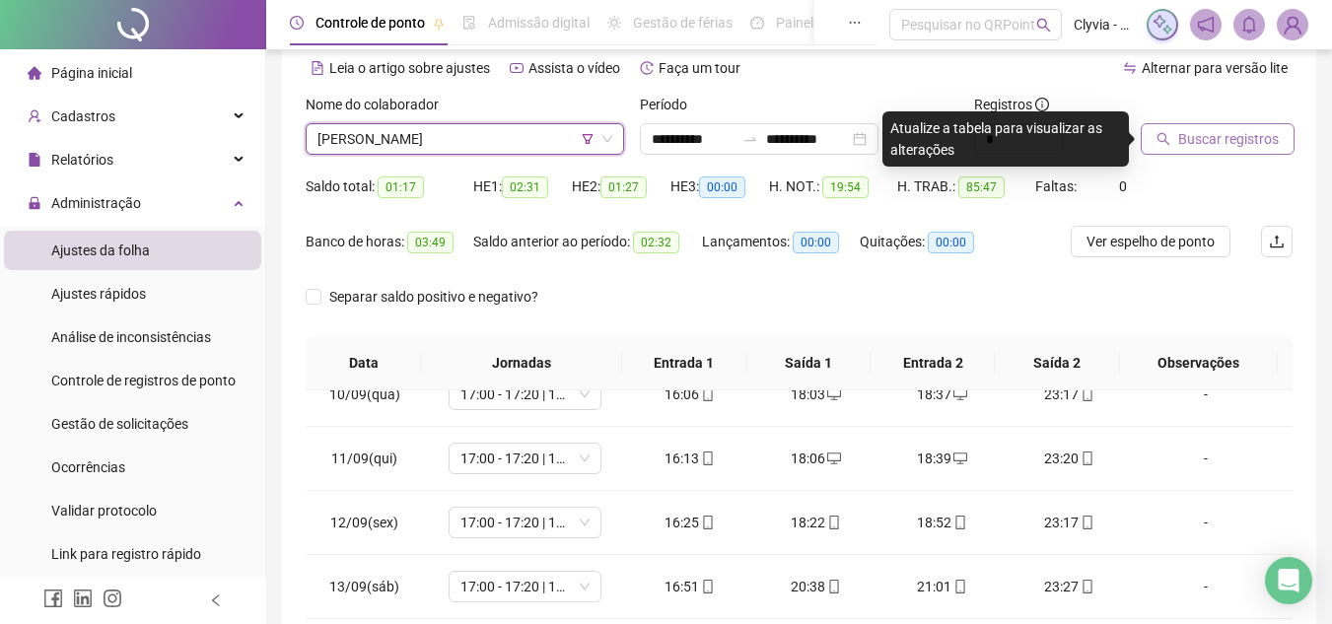
click at [1182, 143] on span "Buscar registros" at bounding box center [1229, 139] width 101 height 22
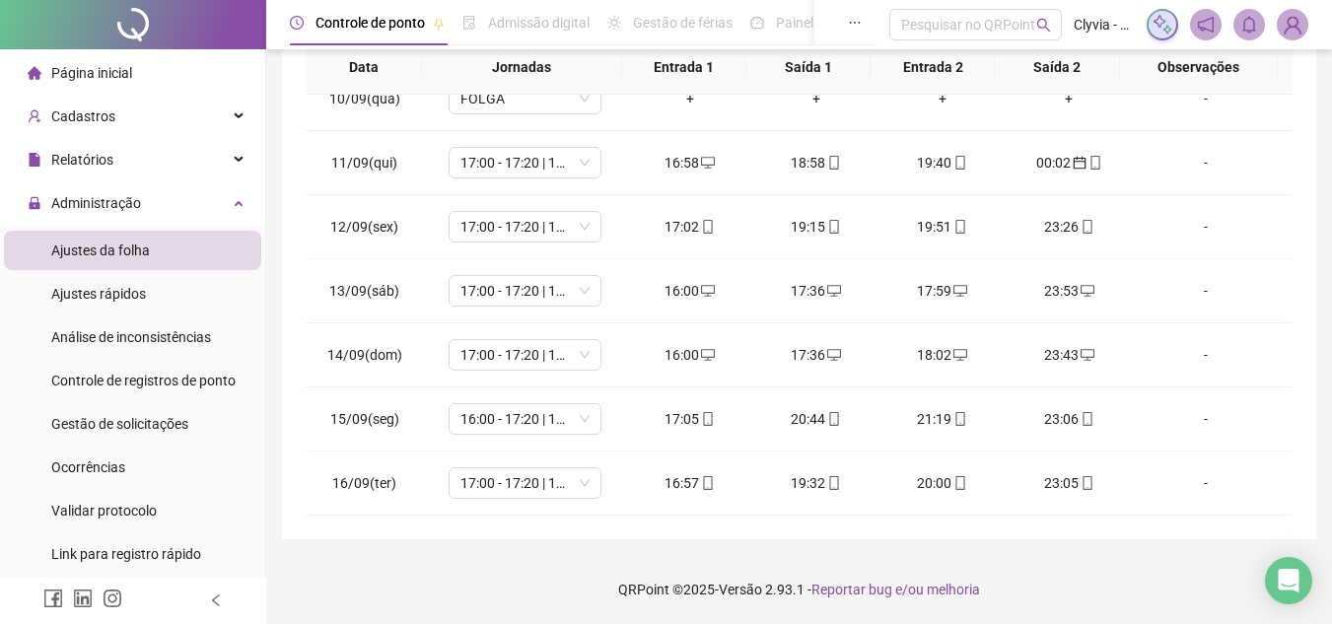
scroll to position [0, 0]
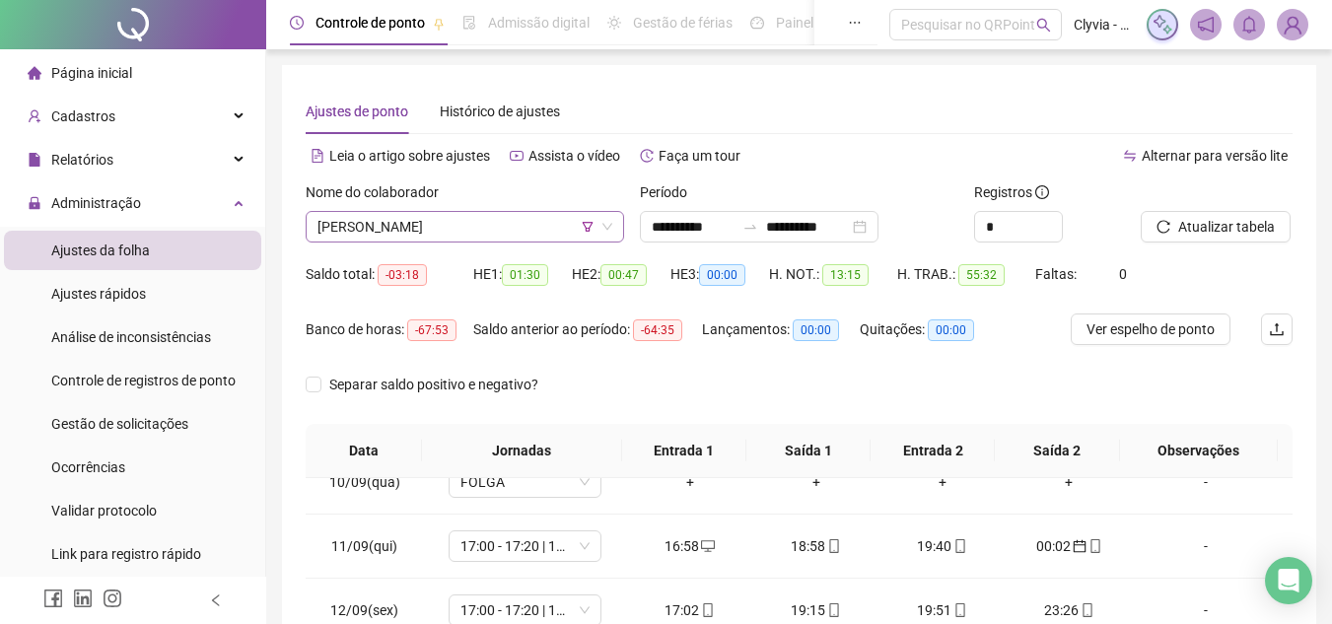
click at [512, 211] on div "JOÃO MARCELLO LAVAREDA FREITAS" at bounding box center [465, 227] width 319 height 32
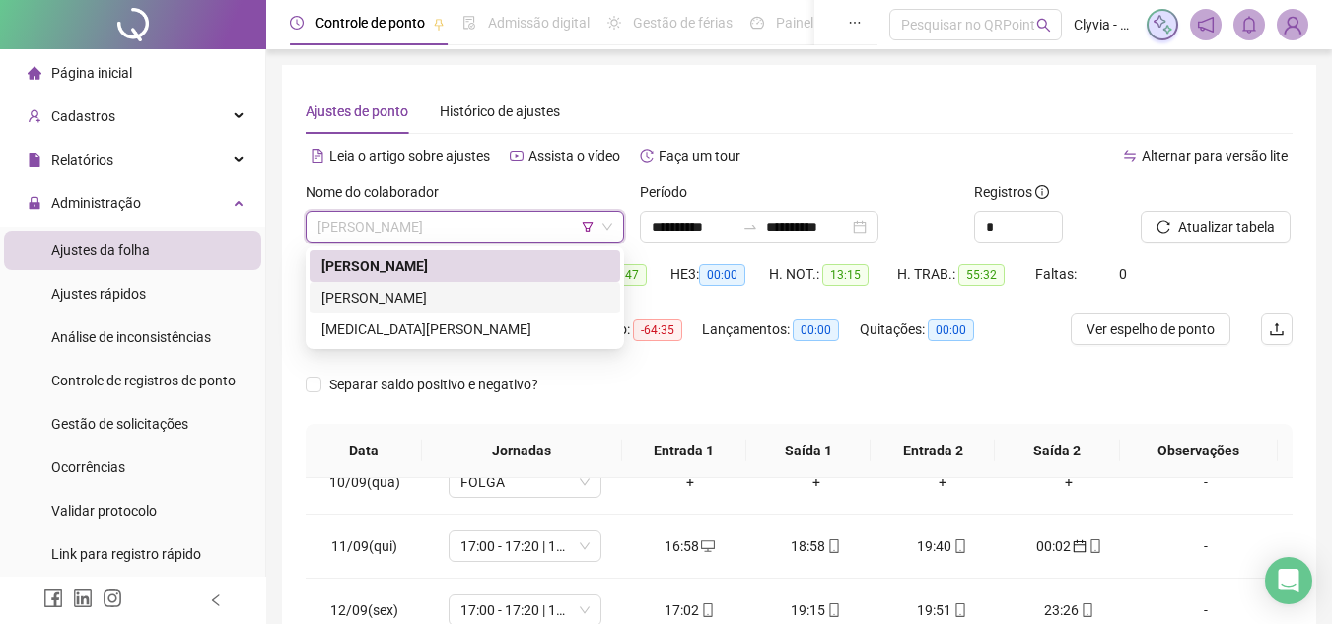
click at [475, 296] on div "NAIANI VIEIRA MOURA" at bounding box center [465, 298] width 287 height 22
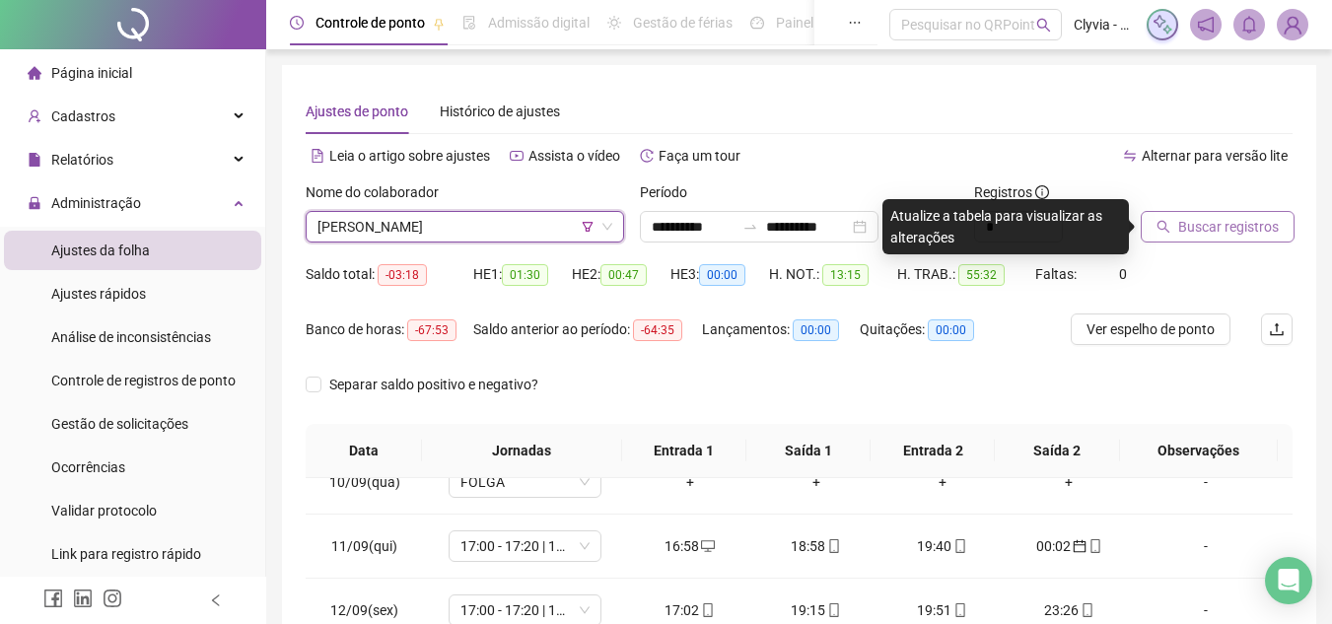
click at [1179, 226] on span "Buscar registros" at bounding box center [1229, 227] width 101 height 22
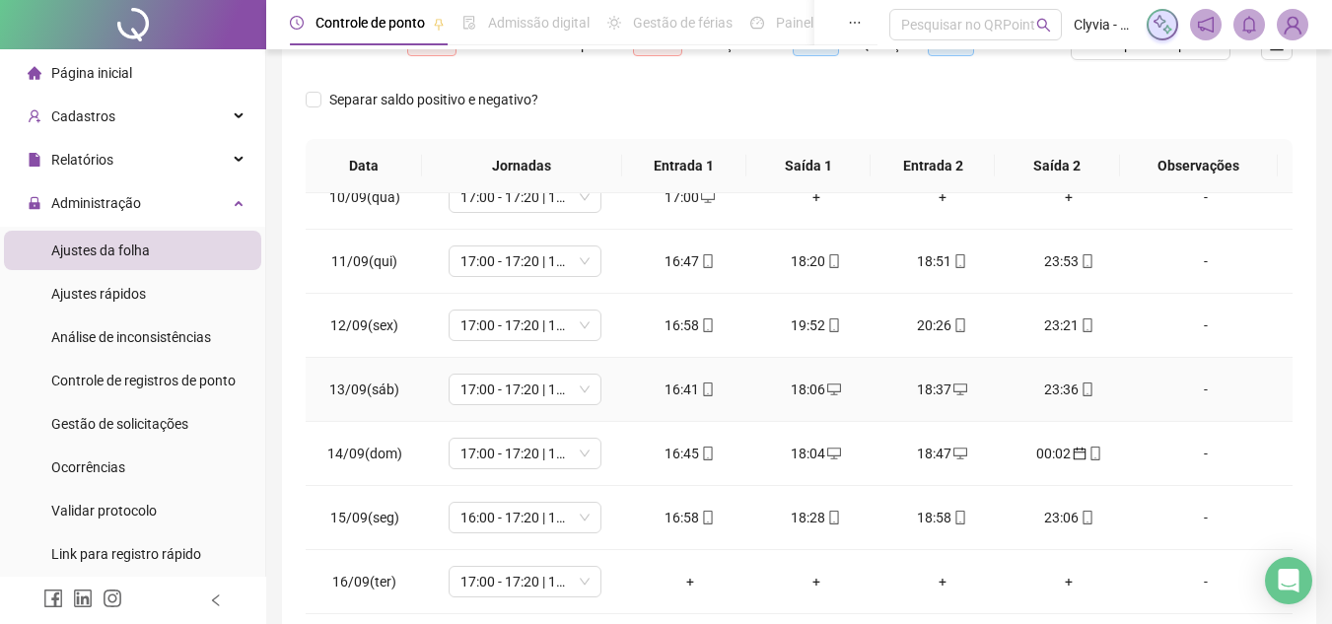
scroll to position [384, 0]
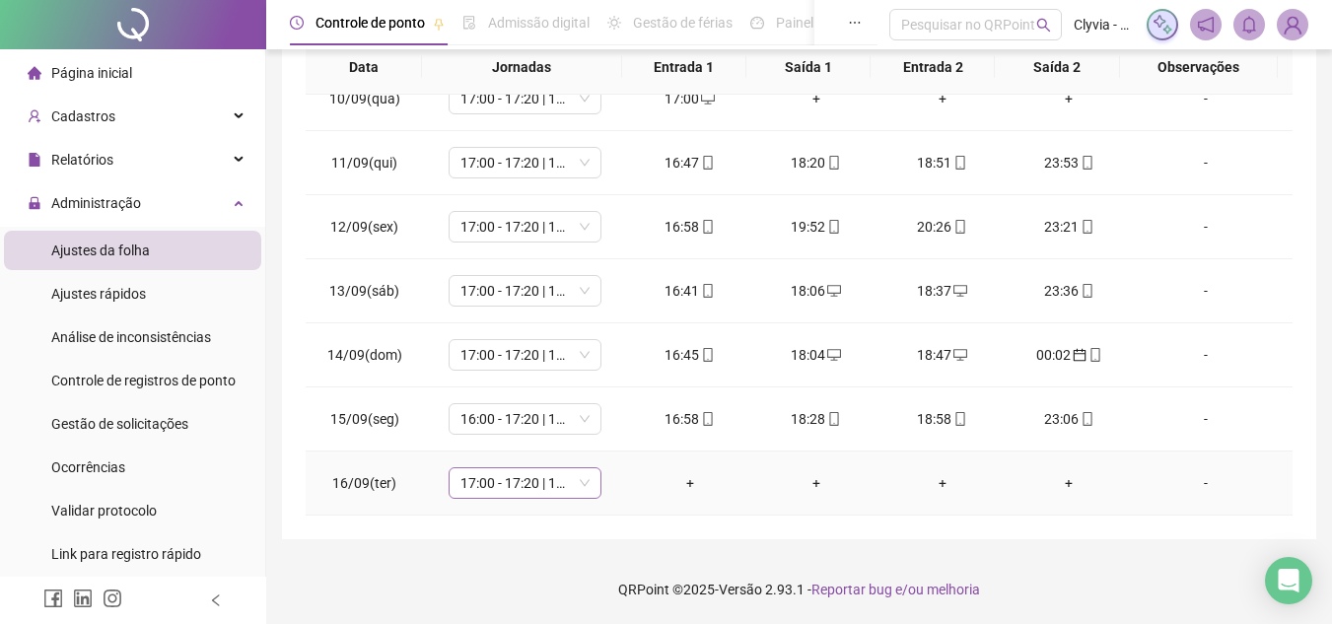
click at [588, 479] on div "17:00 - 17:20 | 17:50 - 00:00" at bounding box center [525, 483] width 153 height 32
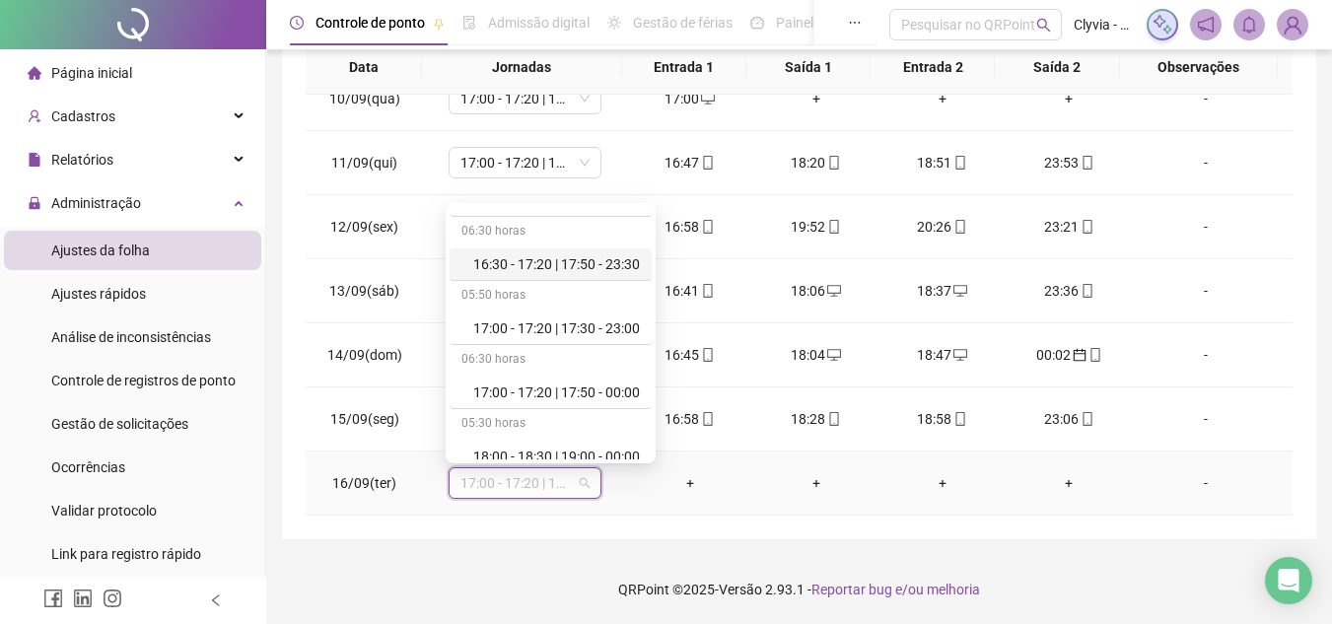
scroll to position [1184, 0]
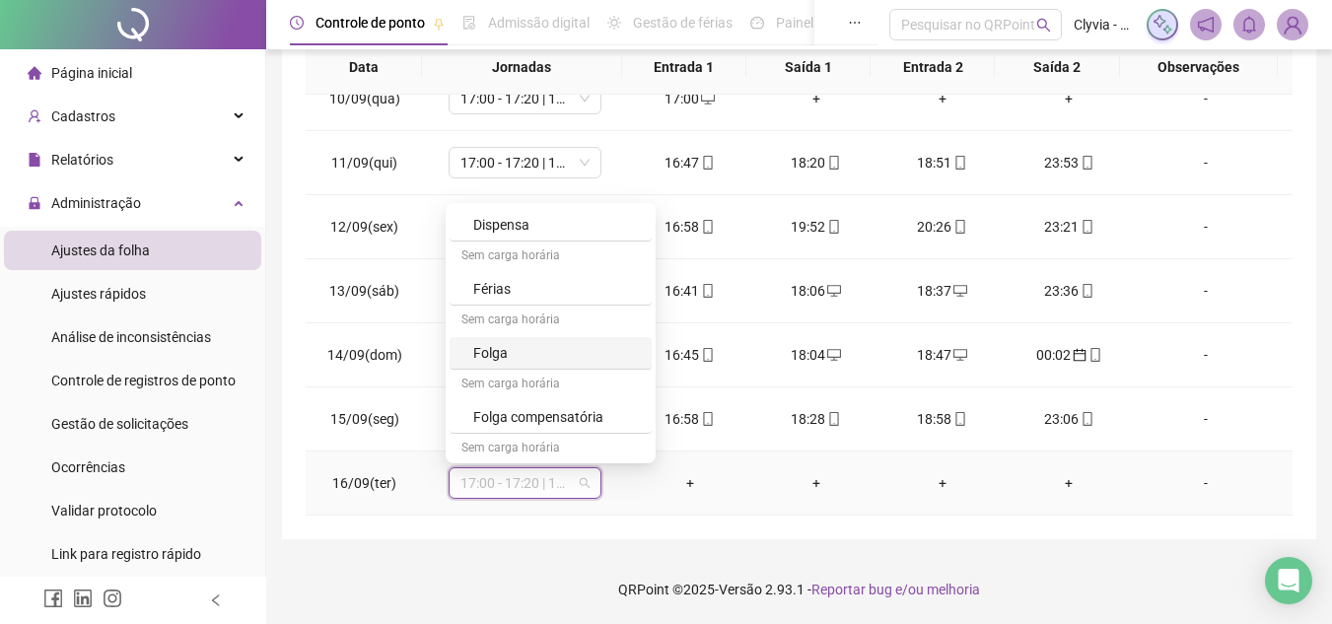
click at [610, 348] on div "Folga" at bounding box center [556, 353] width 167 height 22
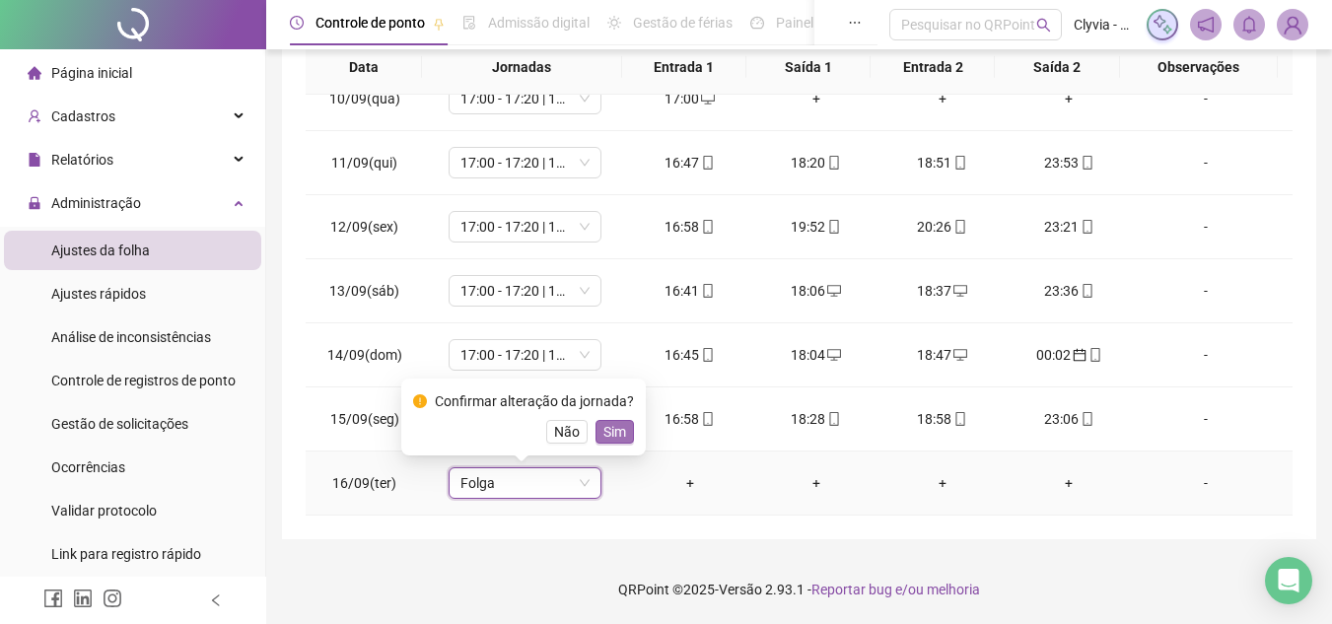
click at [610, 427] on span "Sim" at bounding box center [615, 432] width 23 height 22
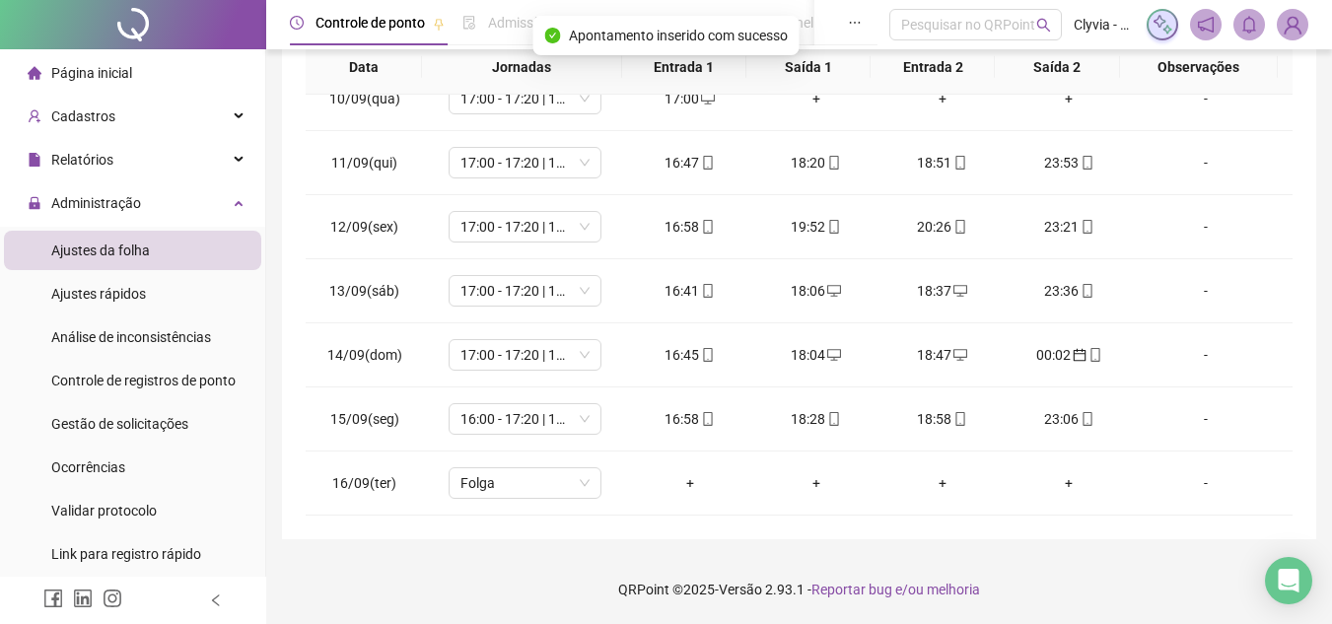
scroll to position [88, 0]
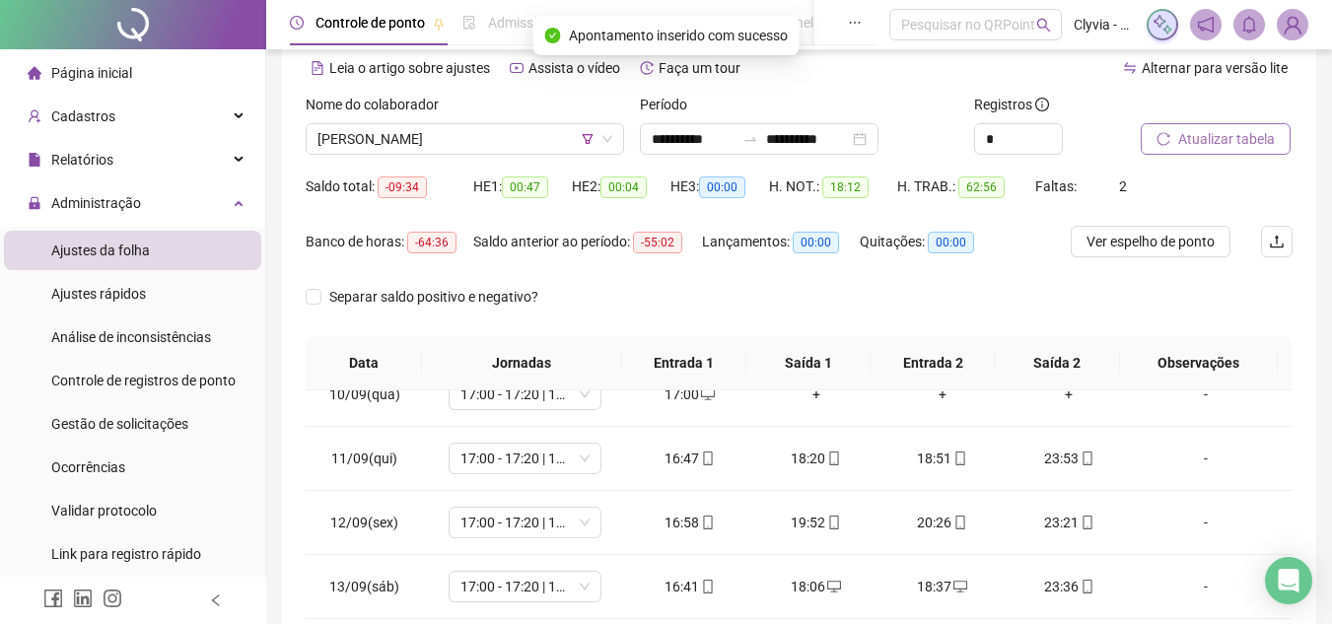
click at [1221, 130] on span "Atualizar tabela" at bounding box center [1227, 139] width 97 height 22
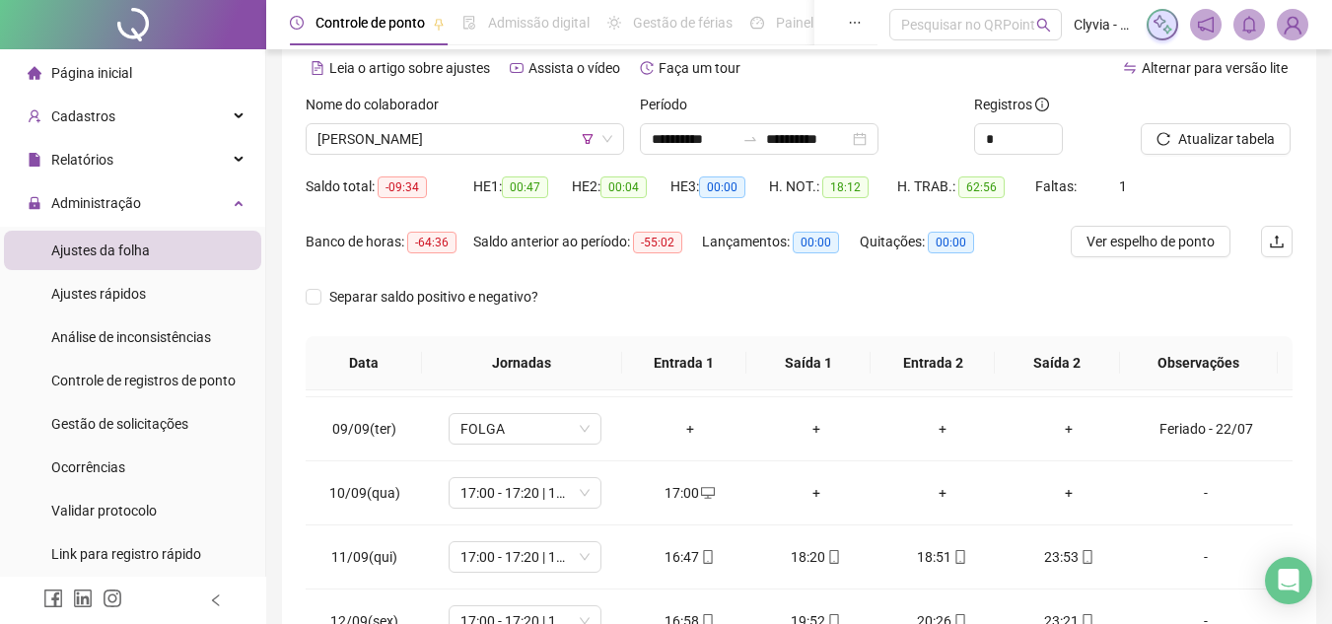
scroll to position [186, 0]
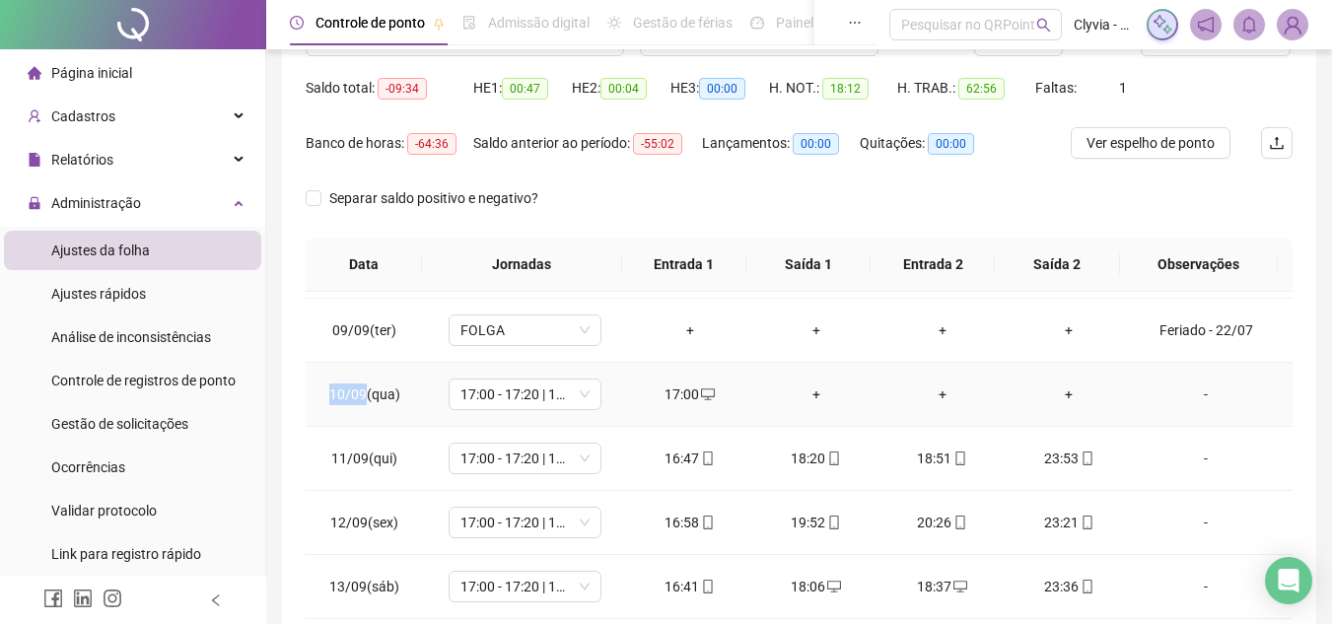
drag, startPoint x: 329, startPoint y: 388, endPoint x: 363, endPoint y: 388, distance: 33.5
click at [363, 388] on td "10/09(qua)" at bounding box center [364, 395] width 117 height 64
copy span "10/09"
